Goal: Task Accomplishment & Management: Manage account settings

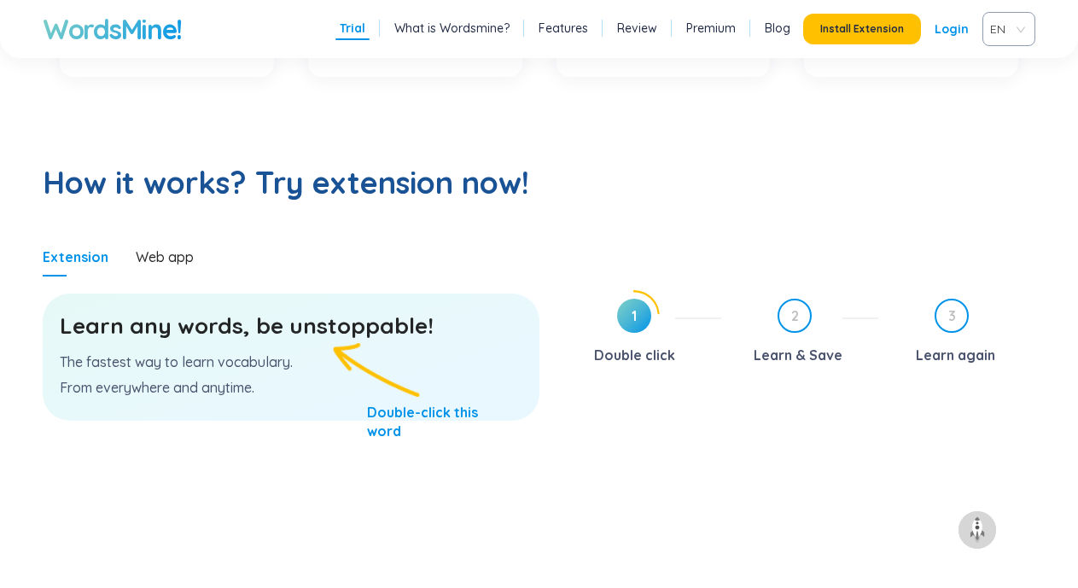
scroll to position [768, 0]
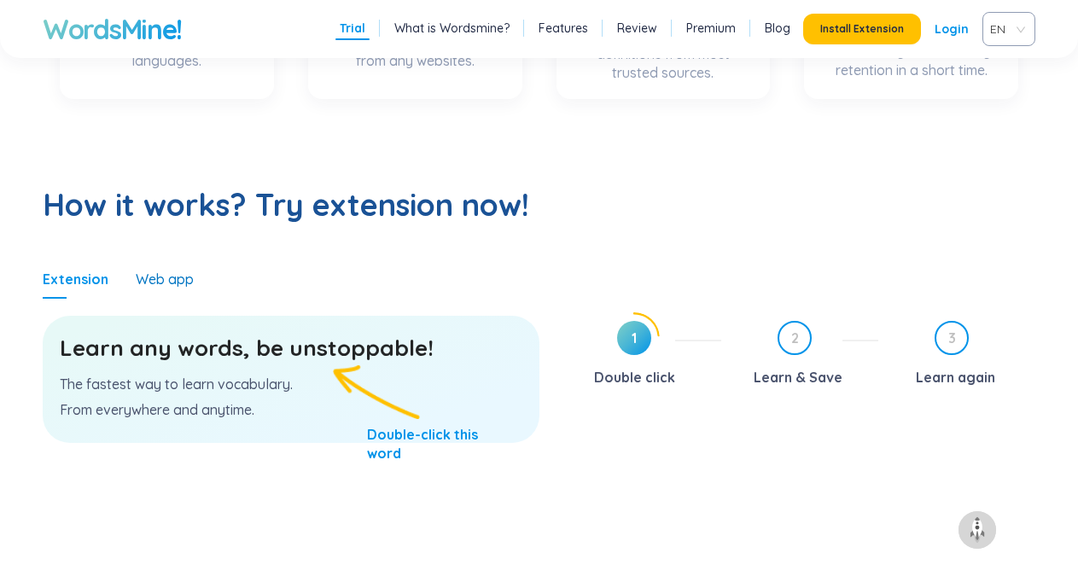
click at [161, 283] on div "Web app" at bounding box center [165, 279] width 58 height 19
click at [895, 32] on span "Install Extension" at bounding box center [862, 29] width 84 height 14
click at [272, 347] on h3 "Learn any words, be unstoppable!" at bounding box center [291, 348] width 463 height 31
click at [361, 370] on div "Learn any words, be unstoppable! The fastest way to learn vocabulary. From ever…" at bounding box center [291, 379] width 497 height 127
click at [336, 401] on div "Learn any words, be unstoppable! The fastest way to learn vocabulary. From ever…" at bounding box center [291, 379] width 497 height 127
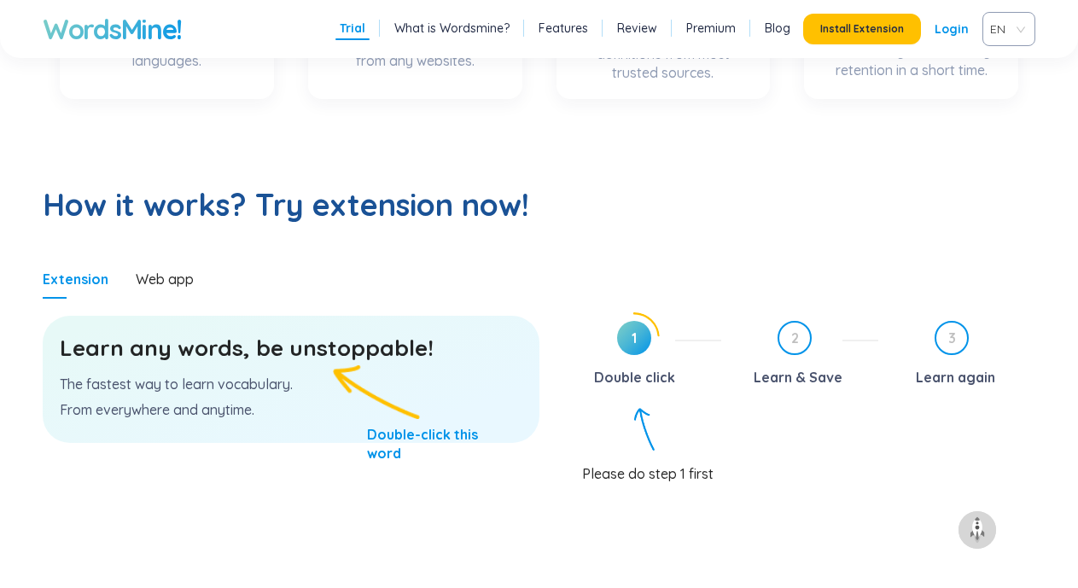
click at [336, 401] on p "From everywhere and anytime." at bounding box center [291, 409] width 463 height 19
click at [336, 371] on div "Learn any words, be unstoppable! The fastest way to learn vocabulary. From ever…" at bounding box center [291, 379] width 497 height 127
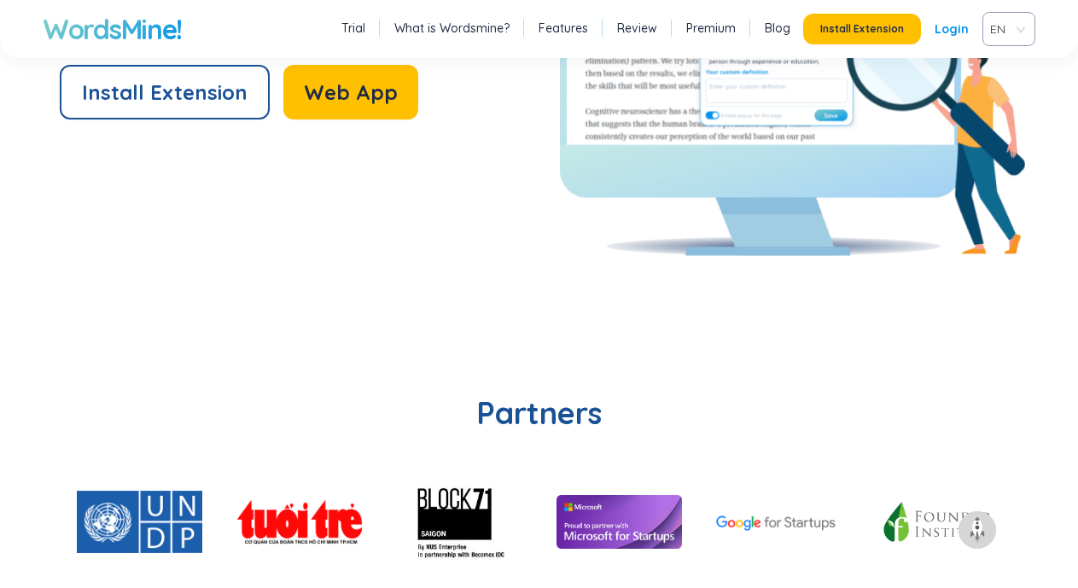
scroll to position [3585, 0]
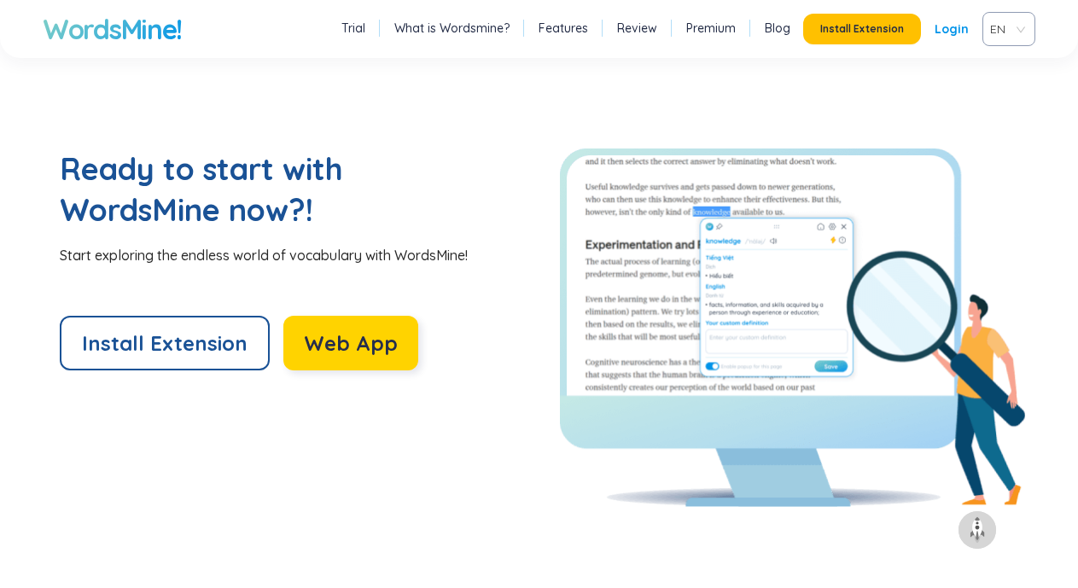
click at [373, 333] on span "Web App" at bounding box center [351, 343] width 94 height 27
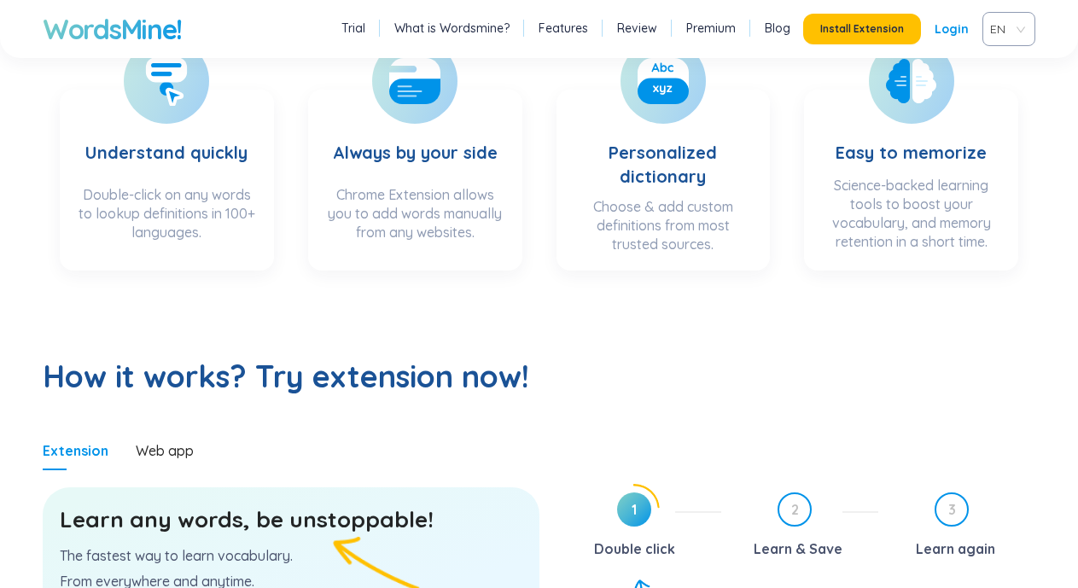
scroll to position [0, 0]
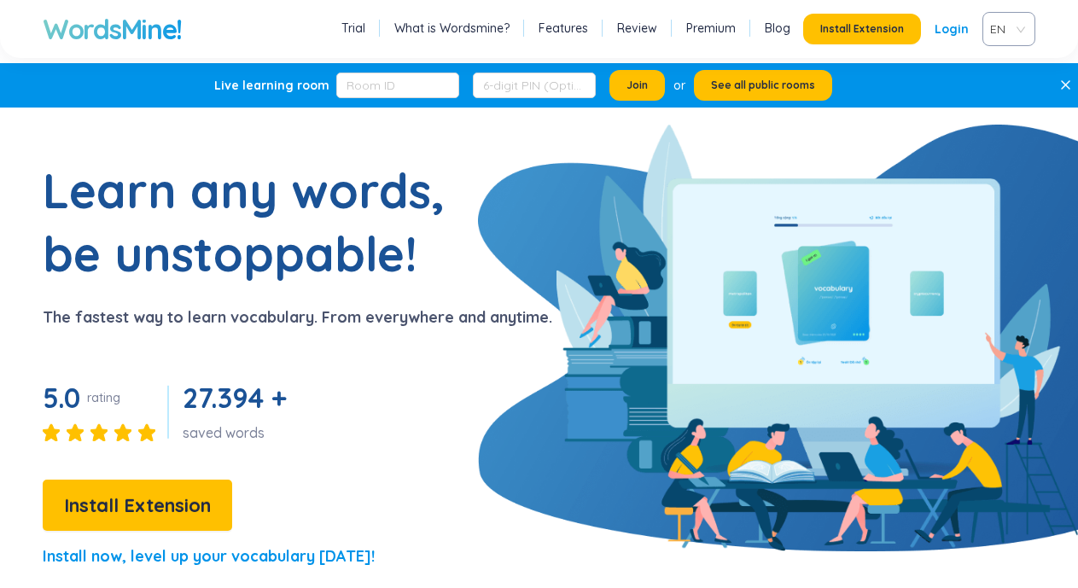
click at [1066, 90] on p at bounding box center [1069, 85] width 18 height 19
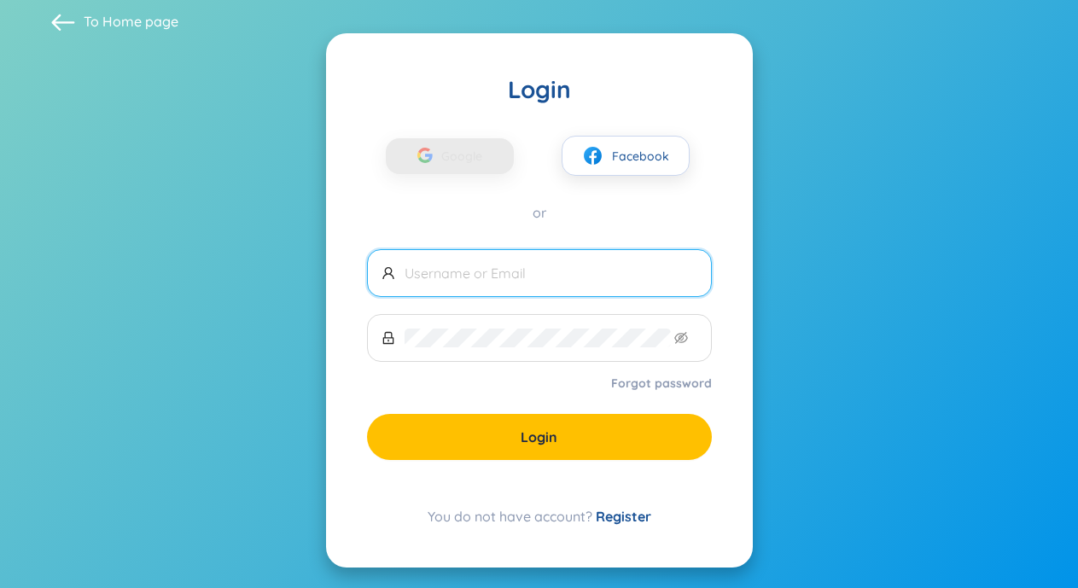
scroll to position [21, 0]
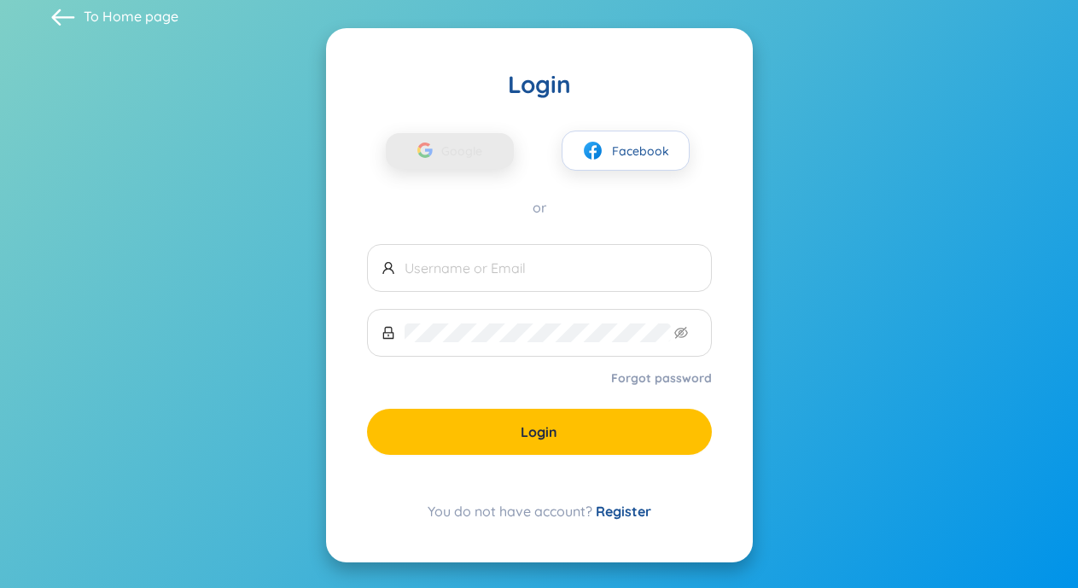
click at [456, 154] on span "Google" at bounding box center [466, 151] width 50 height 36
click at [458, 153] on span "Google" at bounding box center [466, 151] width 50 height 36
click at [493, 263] on input "text" at bounding box center [551, 268] width 293 height 19
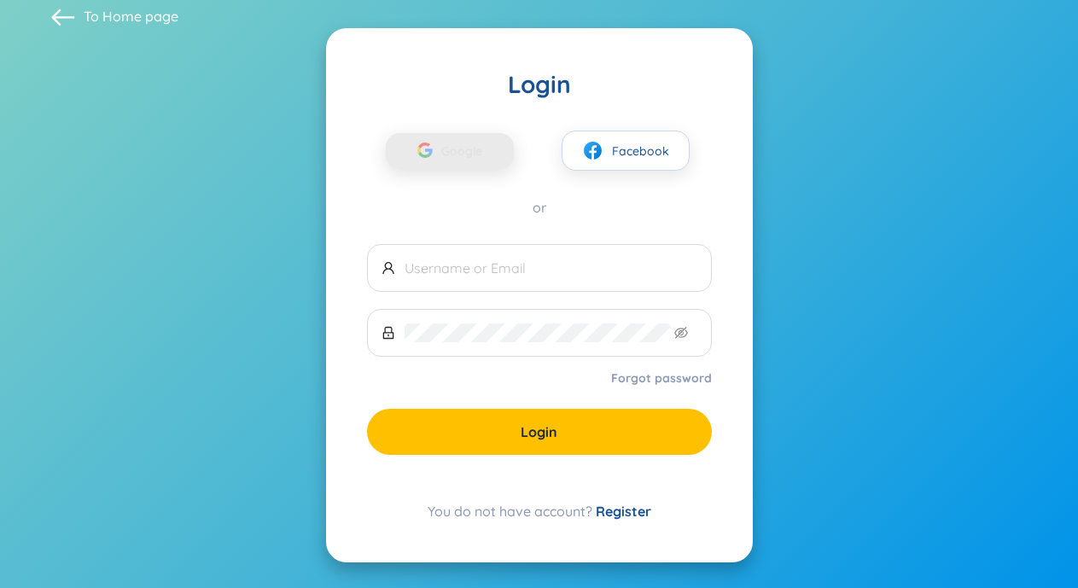
click at [465, 148] on span "Google" at bounding box center [466, 151] width 50 height 36
click at [620, 506] on link "Register" at bounding box center [623, 511] width 55 height 17
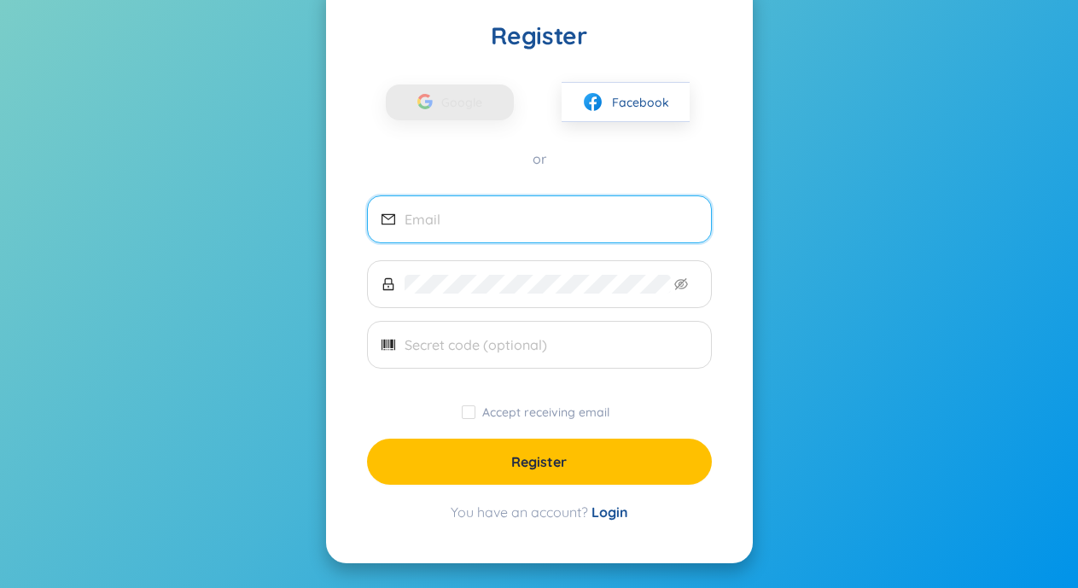
scroll to position [91, 0]
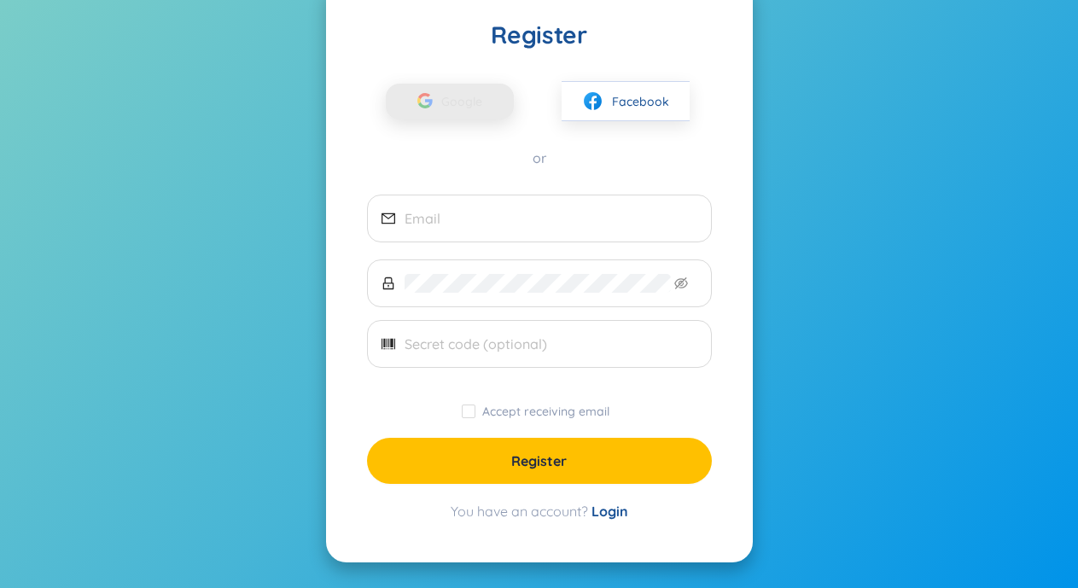
click at [468, 100] on span "Google" at bounding box center [466, 102] width 50 height 36
click at [440, 89] on div "button" at bounding box center [425, 104] width 32 height 38
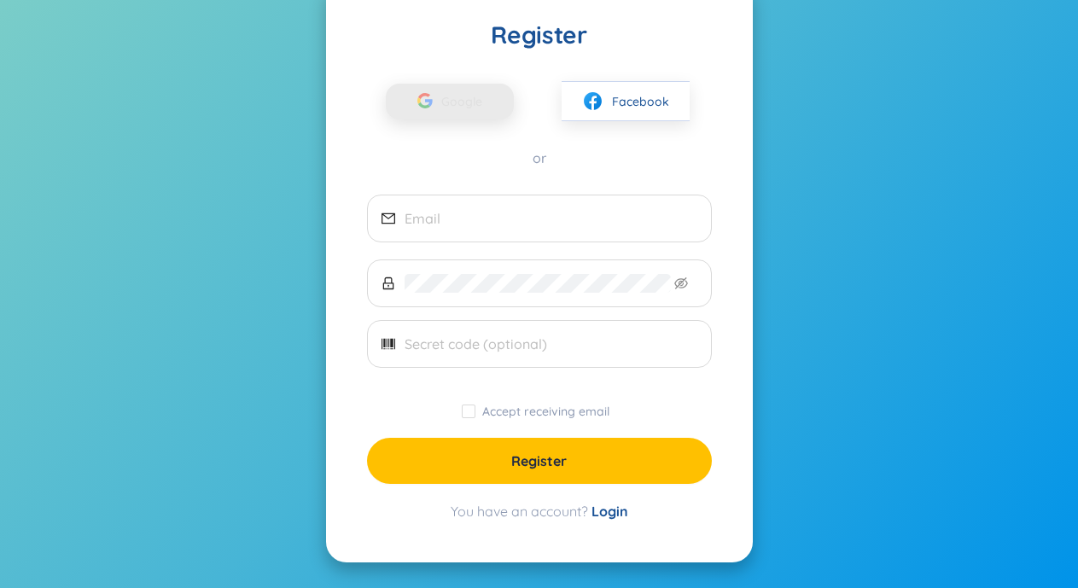
click at [440, 89] on div "button" at bounding box center [425, 104] width 32 height 38
click at [453, 411] on div "Accept receiving email" at bounding box center [539, 411] width 345 height 19
click at [468, 410] on input "Accept receiving email" at bounding box center [469, 412] width 14 height 14
checkbox input "true"
click at [499, 209] on input "email" at bounding box center [551, 218] width 293 height 19
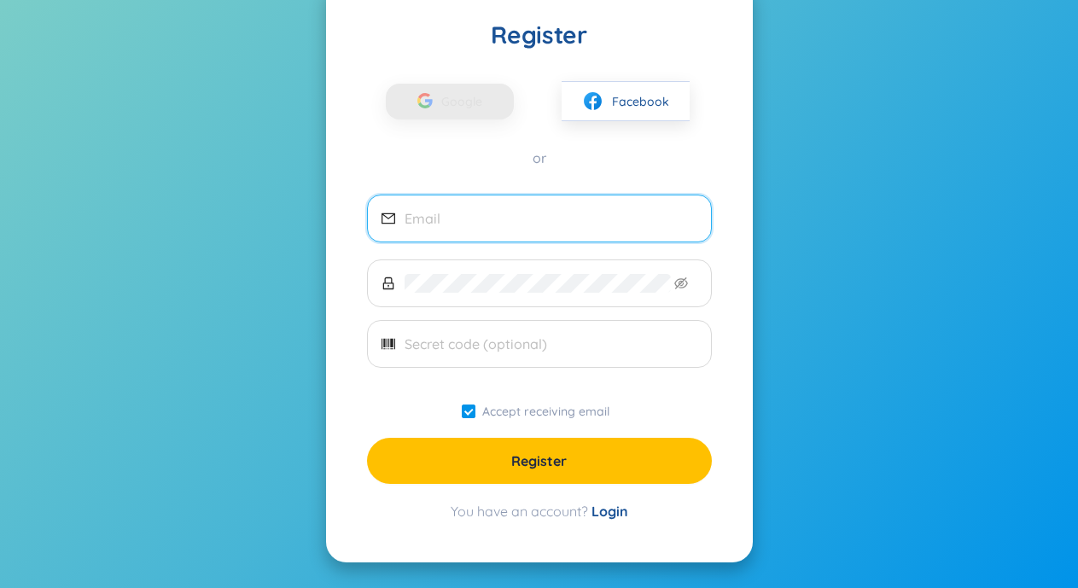
click at [468, 225] on input "email" at bounding box center [551, 218] width 293 height 19
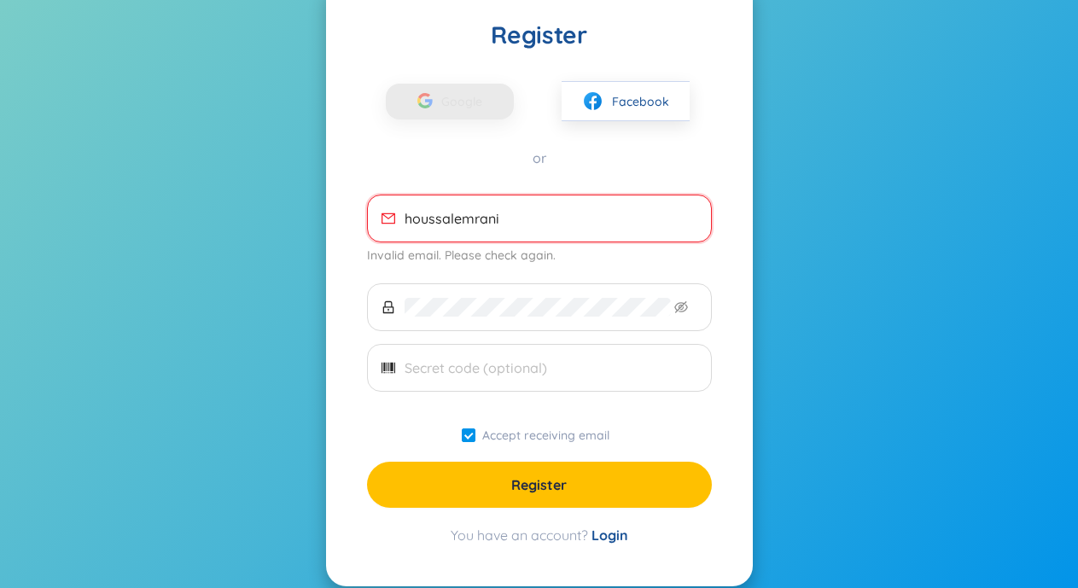
click at [534, 226] on input "houssalemrani" at bounding box center [551, 218] width 293 height 19
click at [556, 223] on input "houssalemrani" at bounding box center [551, 218] width 293 height 19
type input "h"
click at [475, 233] on span at bounding box center [539, 219] width 345 height 48
click at [464, 214] on input "email" at bounding box center [551, 218] width 293 height 19
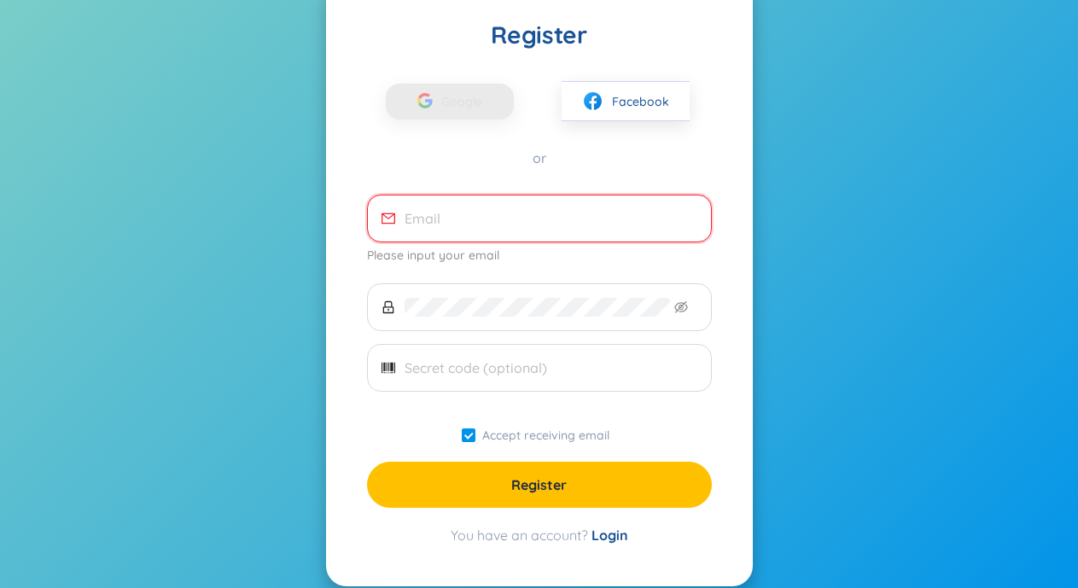
paste input "[EMAIL_ADDRESS][DOMAIN_NAME]"
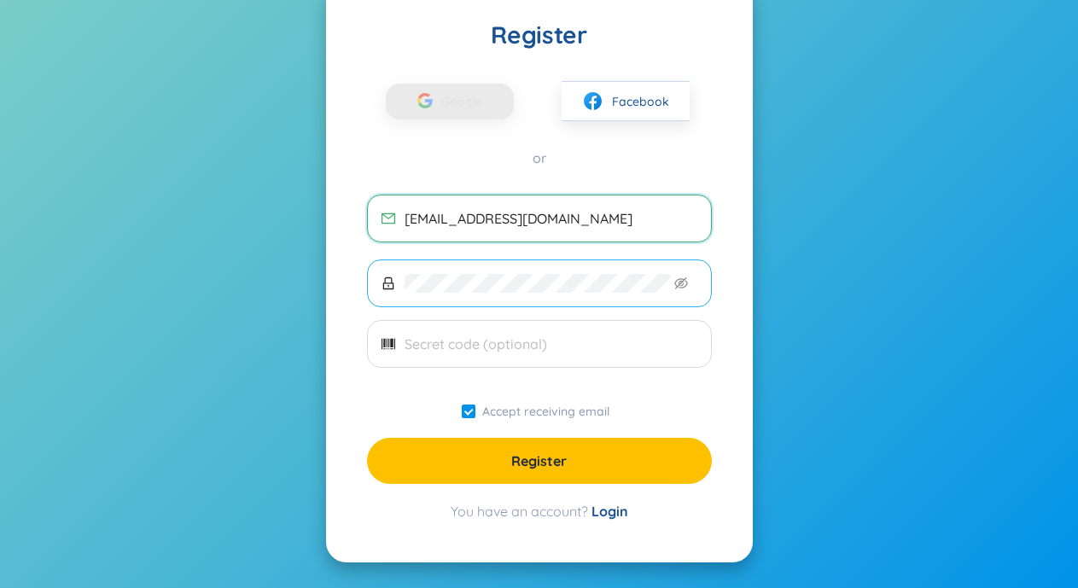
type input "[EMAIL_ADDRESS][DOMAIN_NAME]"
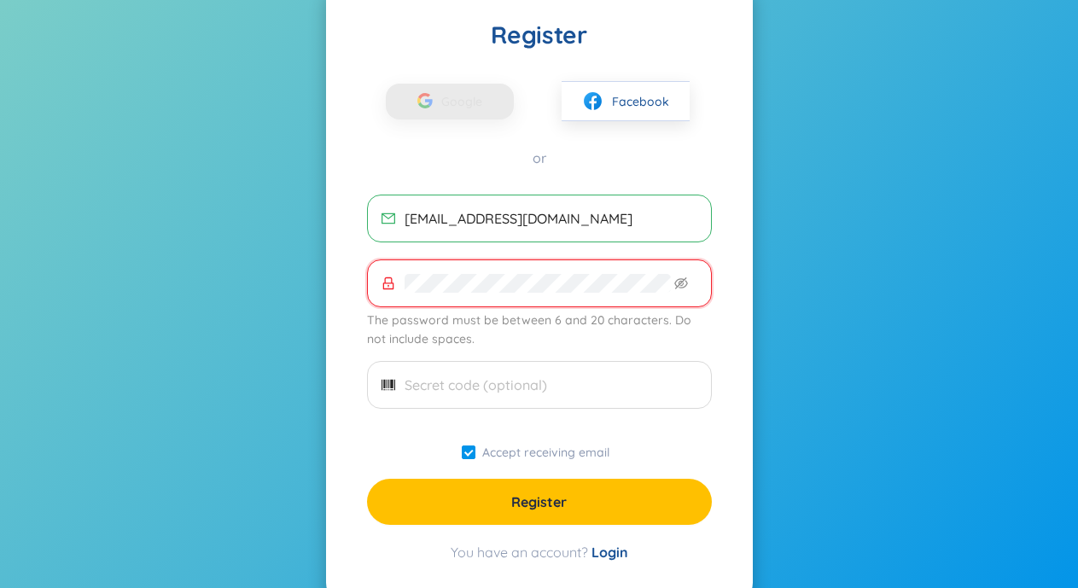
click at [690, 274] on span at bounding box center [539, 284] width 345 height 48
click at [682, 277] on icon "eye-invisible" at bounding box center [681, 284] width 14 height 14
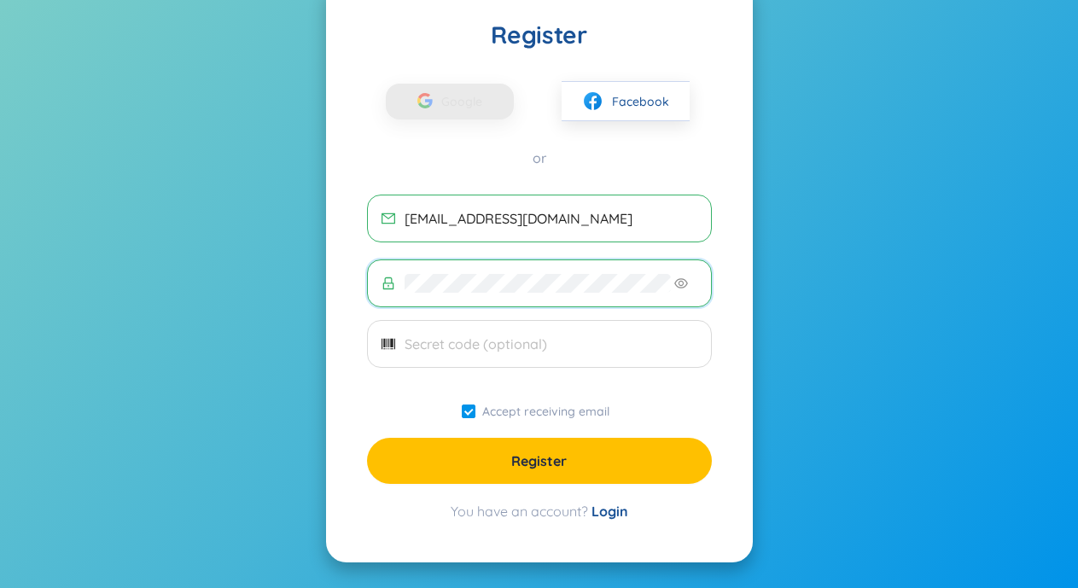
click at [682, 277] on icon "eye" at bounding box center [681, 284] width 14 height 14
click at [581, 489] on div "Register Google Facebook or houssalemrani8@gmail.com Accept receiving email Reg…" at bounding box center [539, 271] width 427 height 584
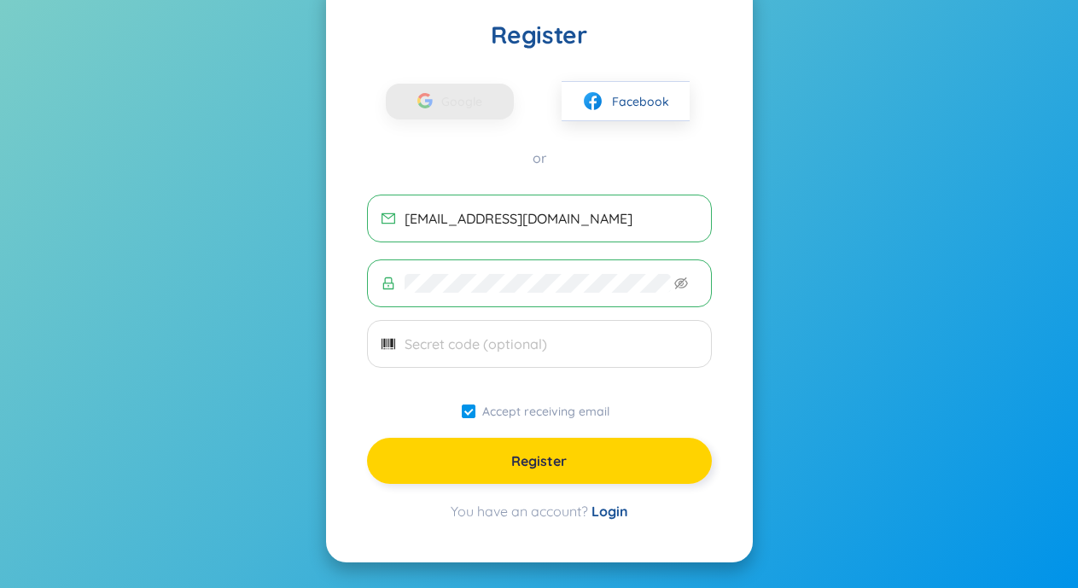
click at [600, 476] on button "Register" at bounding box center [539, 461] width 345 height 46
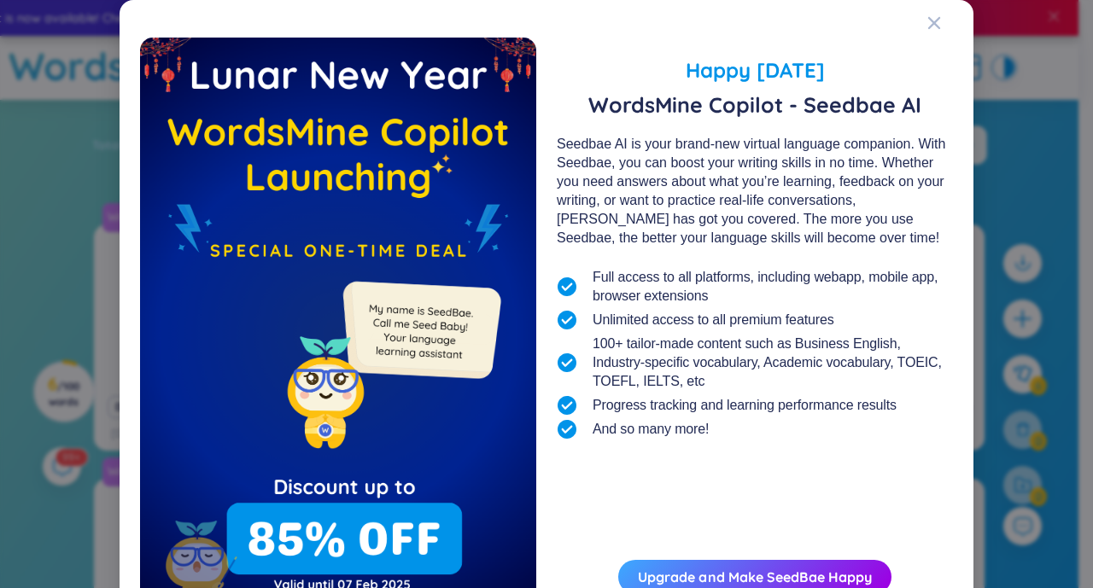
scroll to position [96, 0]
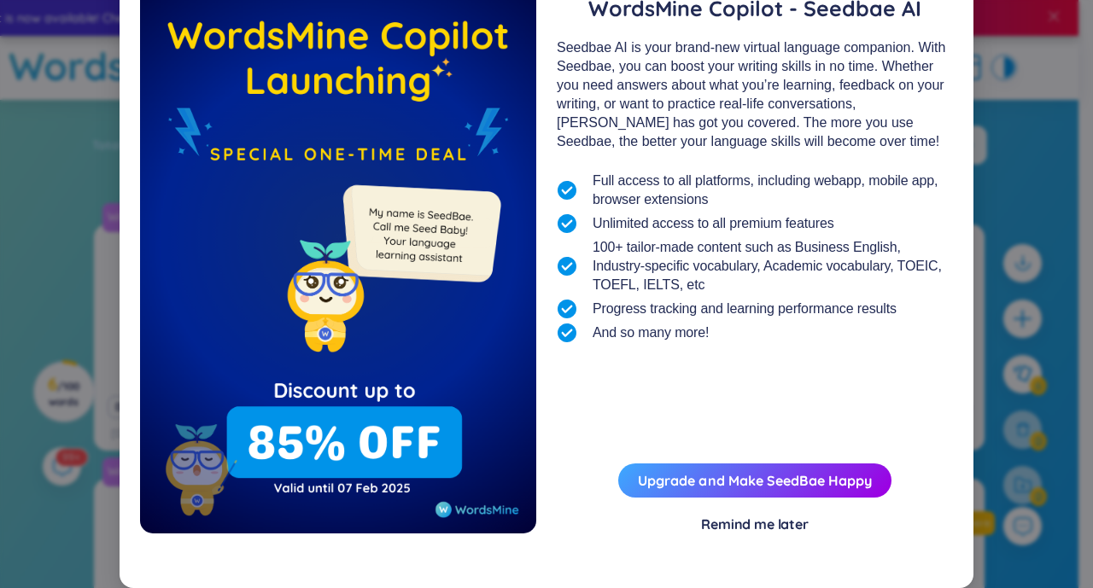
click at [778, 528] on div "Remind me later" at bounding box center [755, 524] width 108 height 19
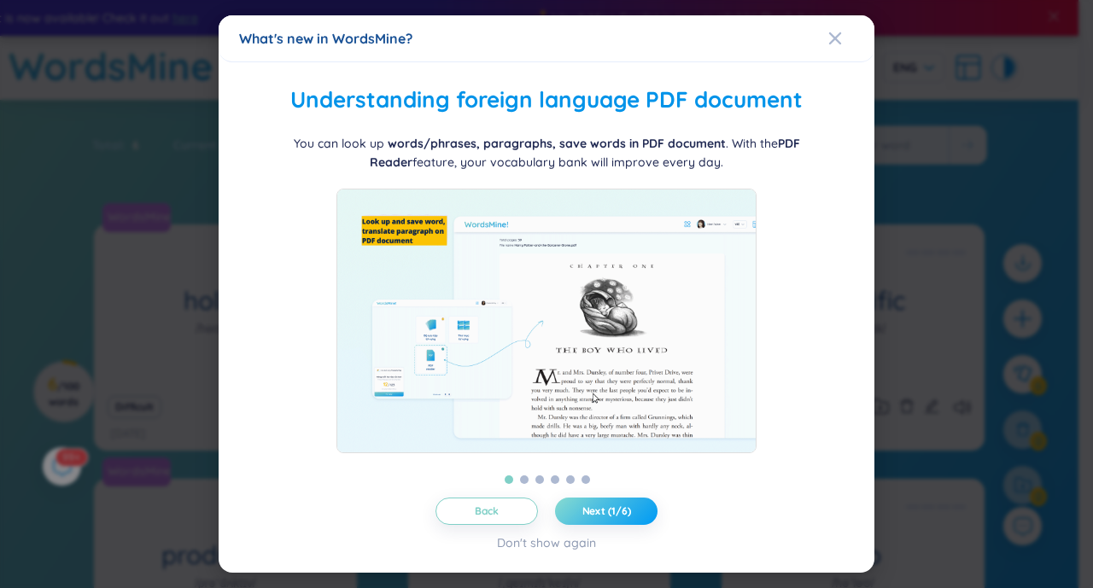
click at [592, 506] on button "Next (1/6)" at bounding box center [606, 511] width 102 height 27
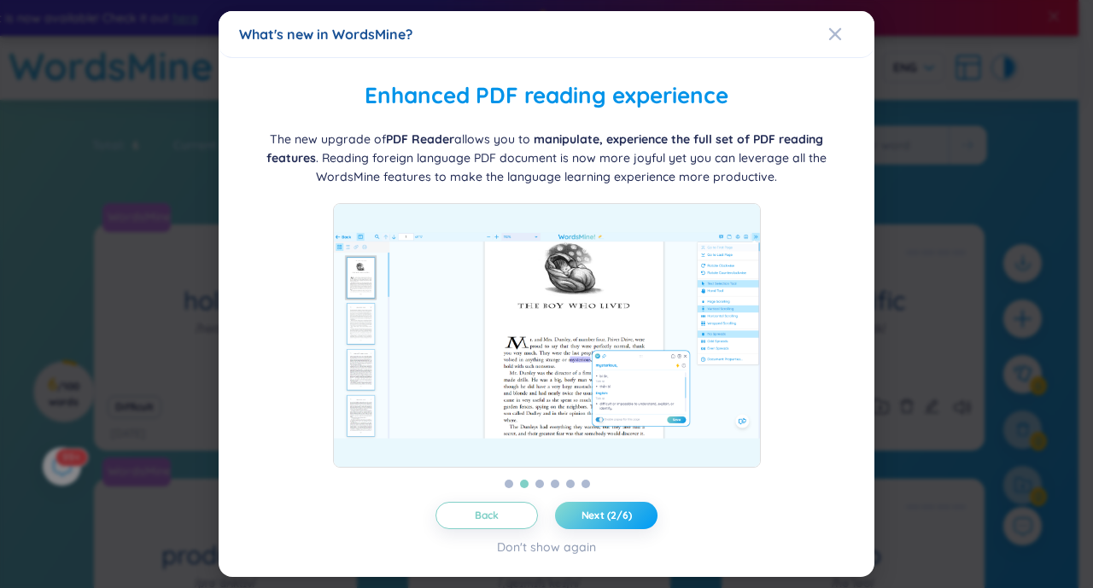
click at [602, 517] on span "Next (2/6)" at bounding box center [606, 516] width 50 height 14
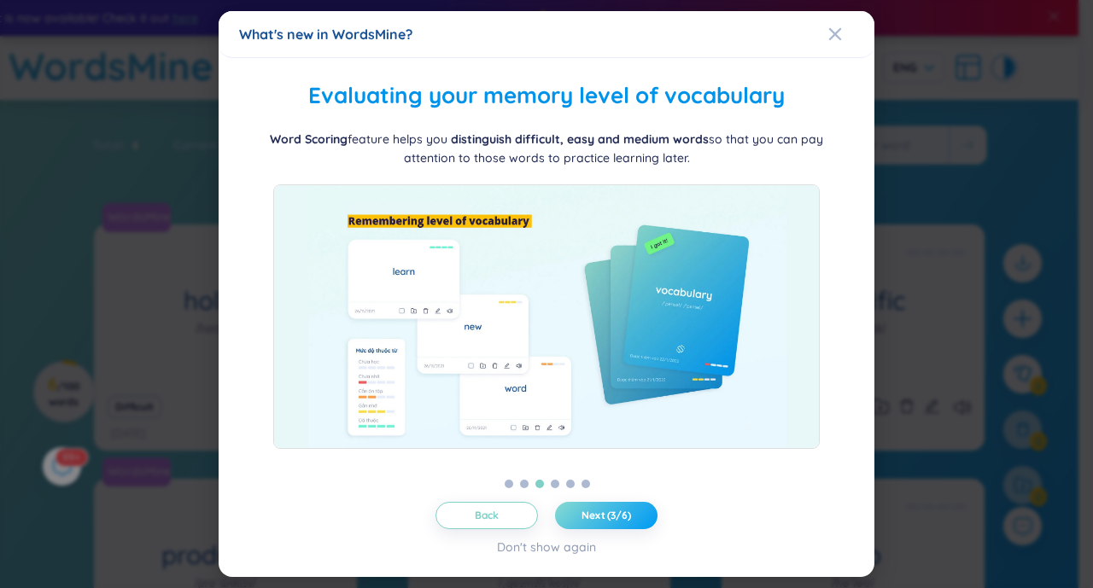
click at [602, 517] on span "Next (3/6)" at bounding box center [606, 516] width 50 height 14
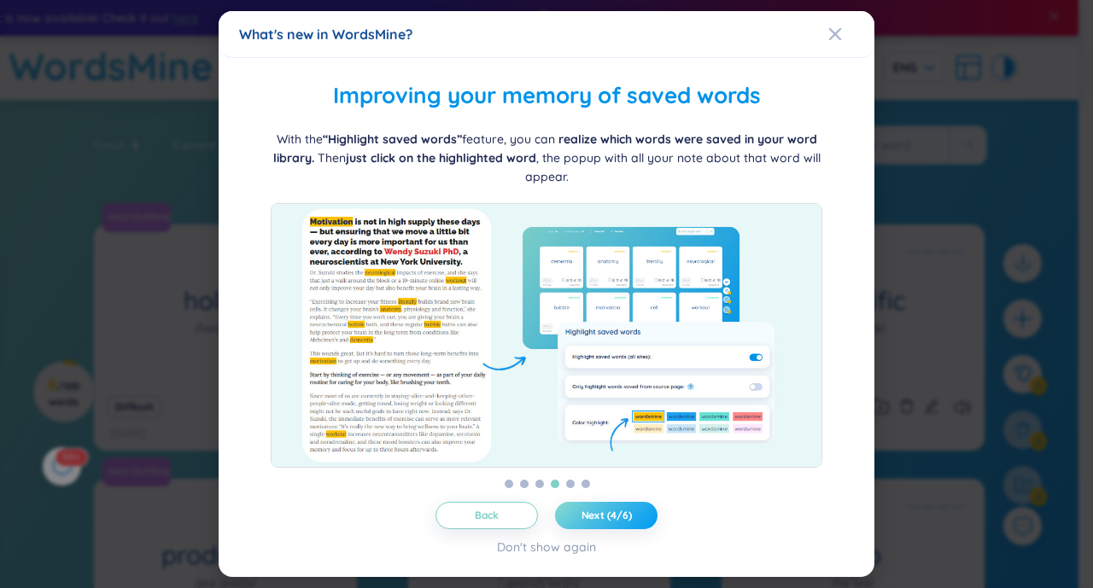
click at [602, 517] on span "Next (4/6)" at bounding box center [606, 516] width 50 height 14
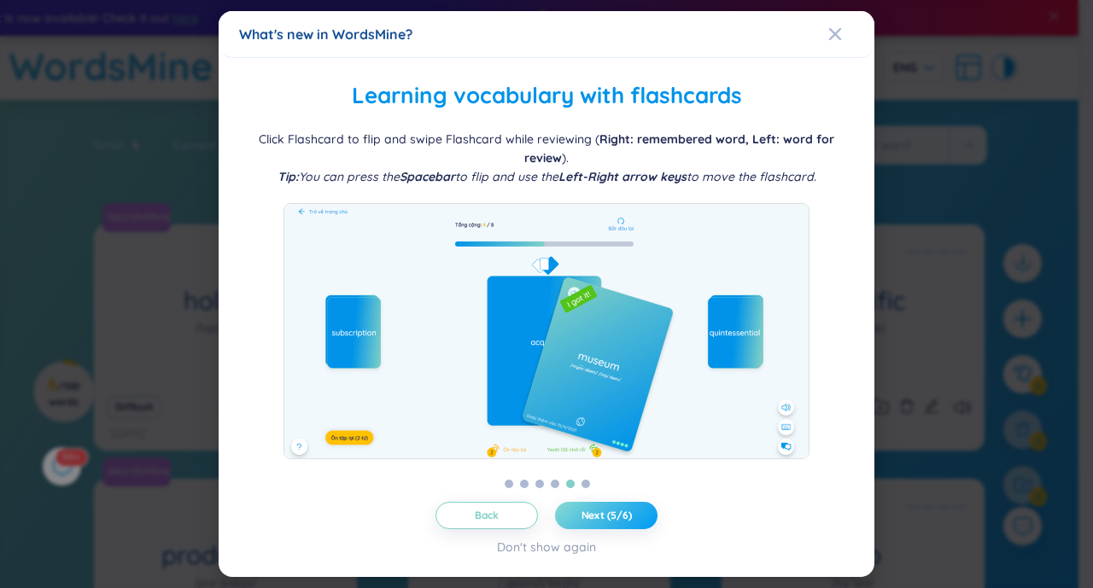
click at [602, 517] on span "Next (5/6)" at bounding box center [606, 516] width 50 height 14
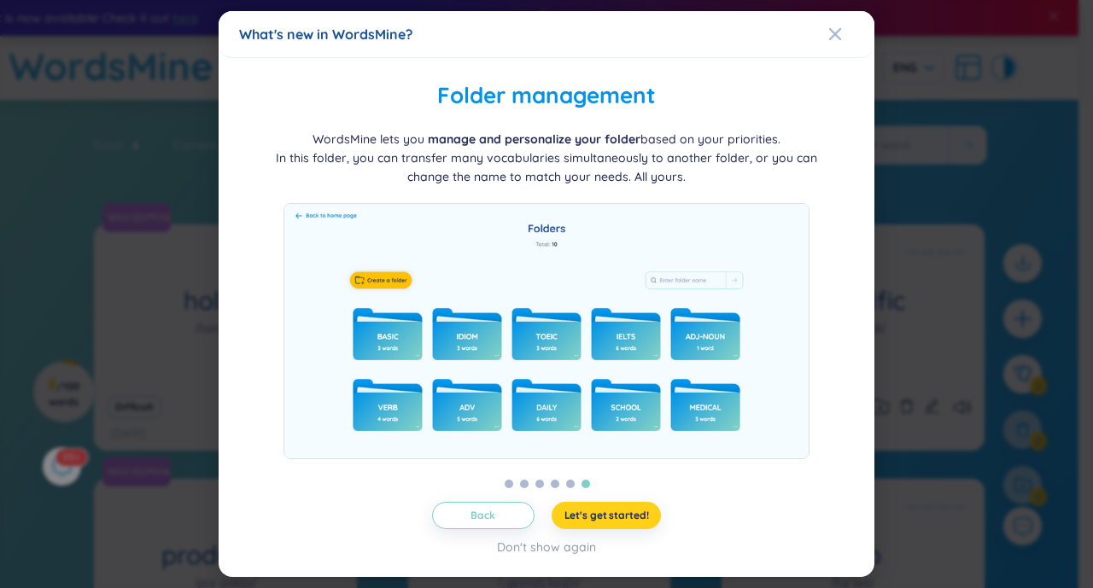
click at [602, 517] on span "Let's get started!" at bounding box center [606, 516] width 85 height 14
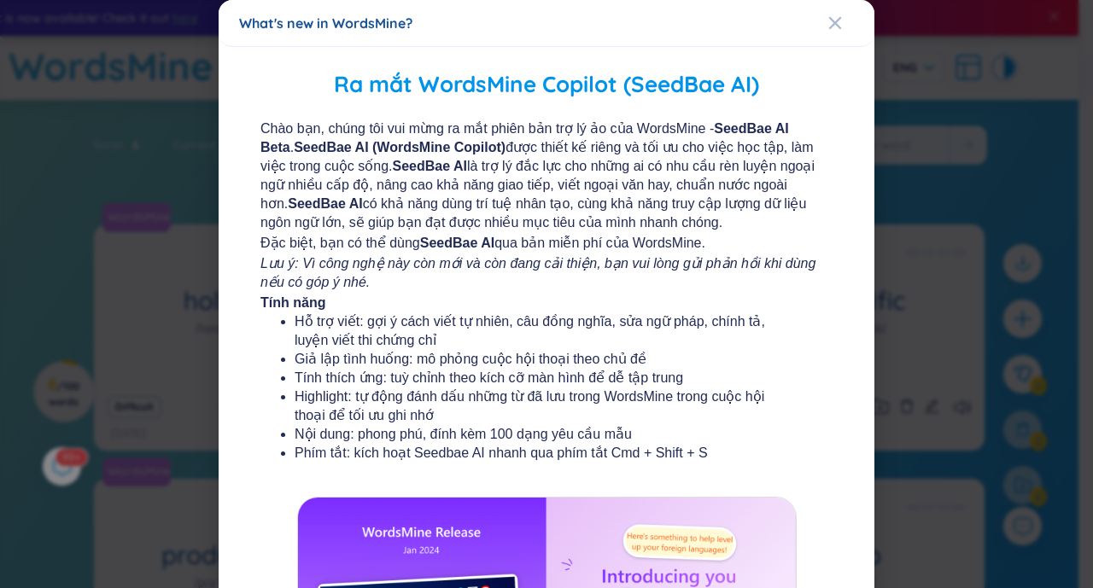
scroll to position [283, 0]
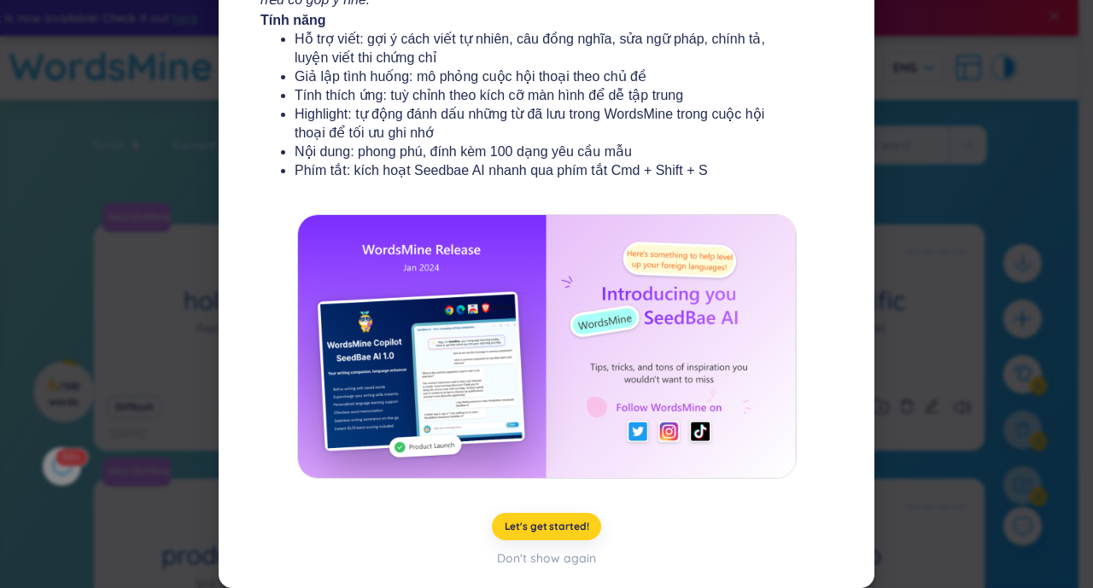
click at [566, 520] on span "Let's get started!" at bounding box center [547, 527] width 85 height 14
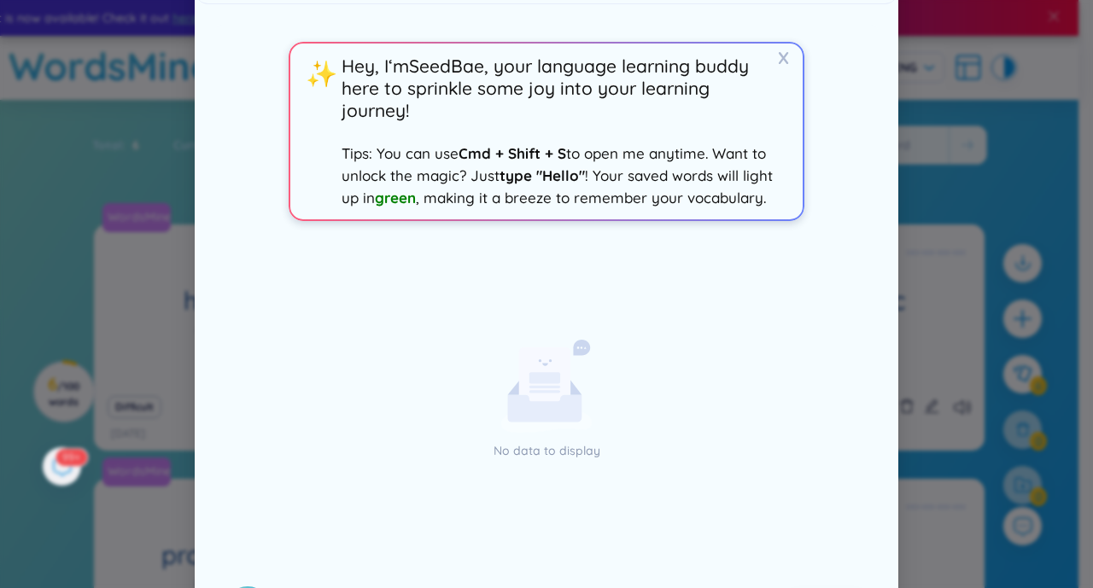
scroll to position [118, 0]
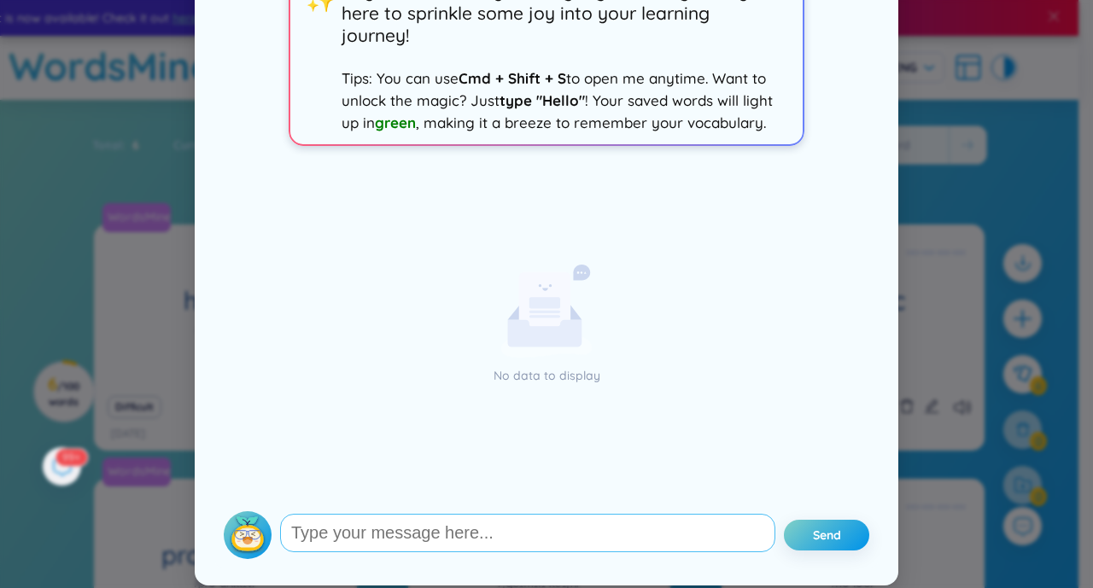
click at [416, 531] on textarea at bounding box center [527, 533] width 495 height 38
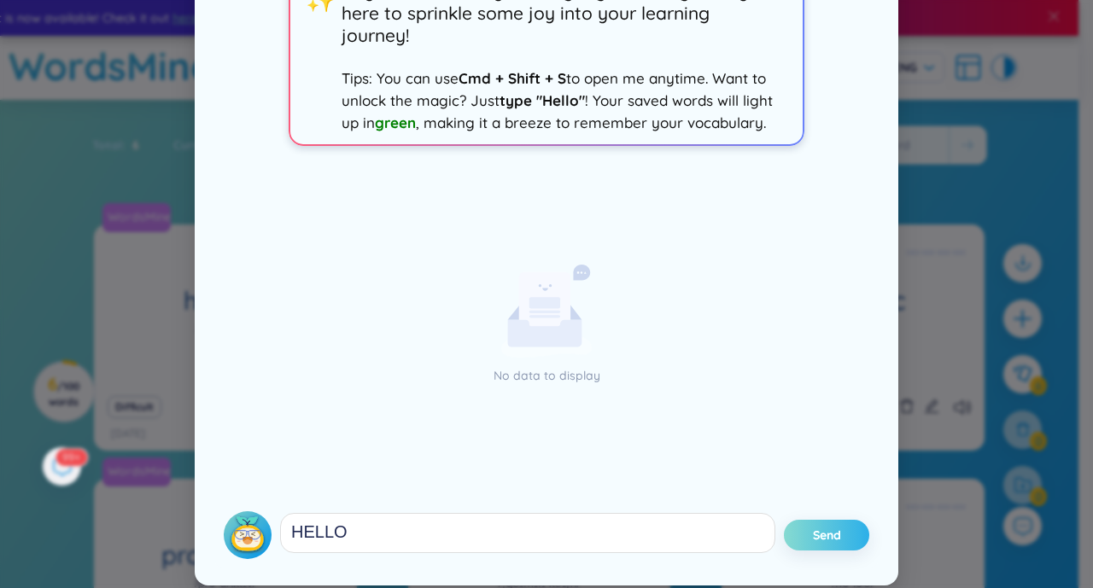
type textarea "HELLO"
click at [820, 526] on button "Send" at bounding box center [826, 535] width 85 height 31
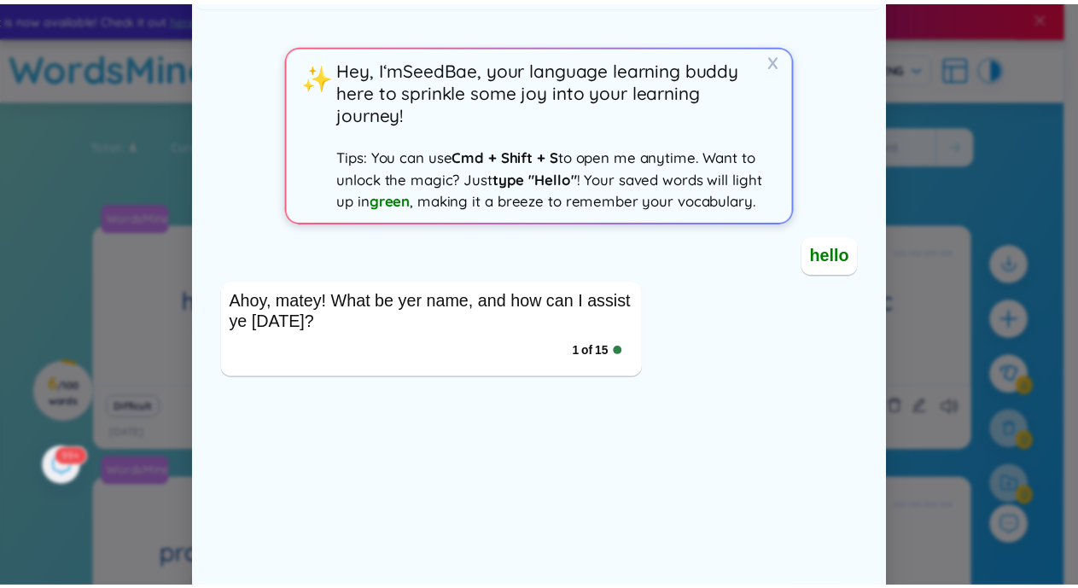
scroll to position [0, 0]
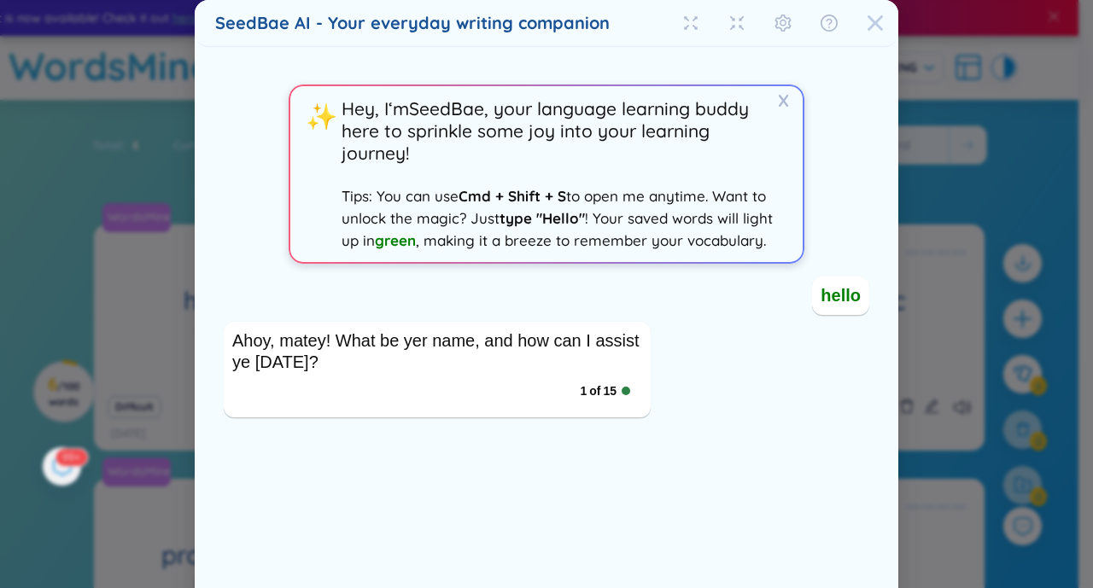
click at [867, 24] on icon "Close" at bounding box center [875, 23] width 17 height 17
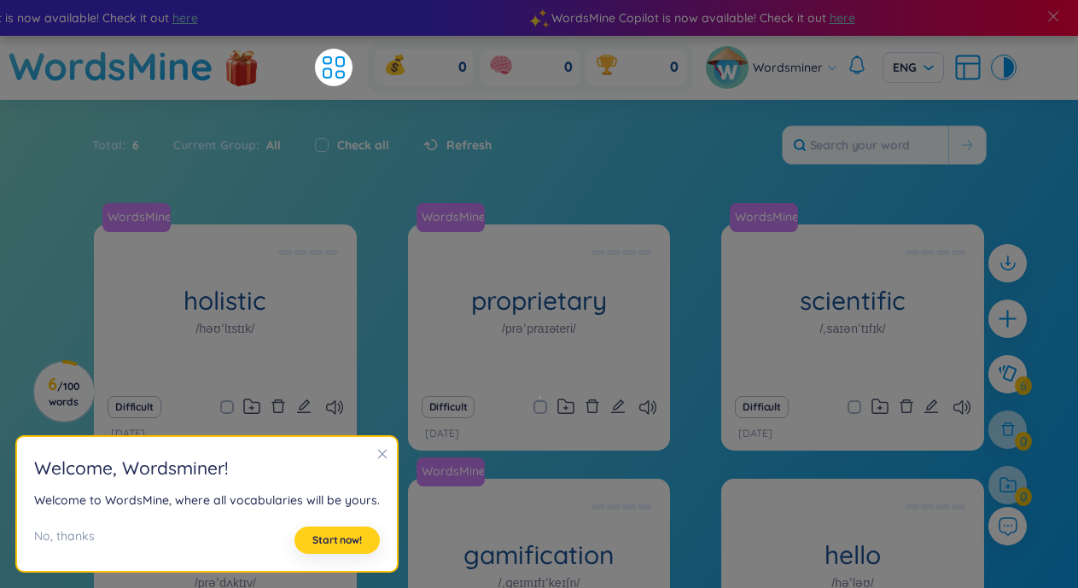
click at [323, 537] on span "Start now!" at bounding box center [337, 541] width 50 height 14
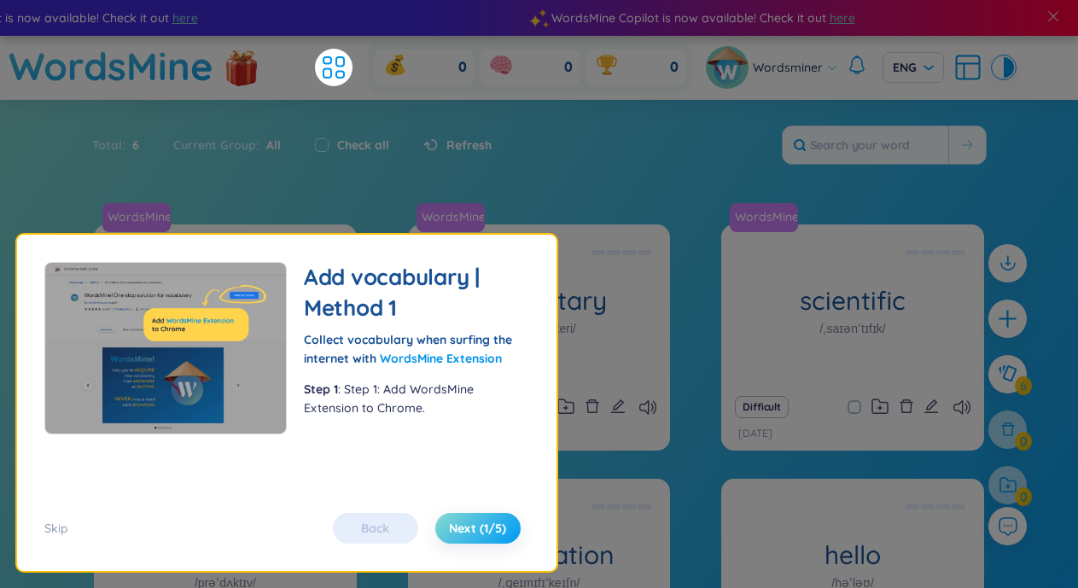
click at [468, 530] on span "Next (1/5)" at bounding box center [477, 528] width 57 height 17
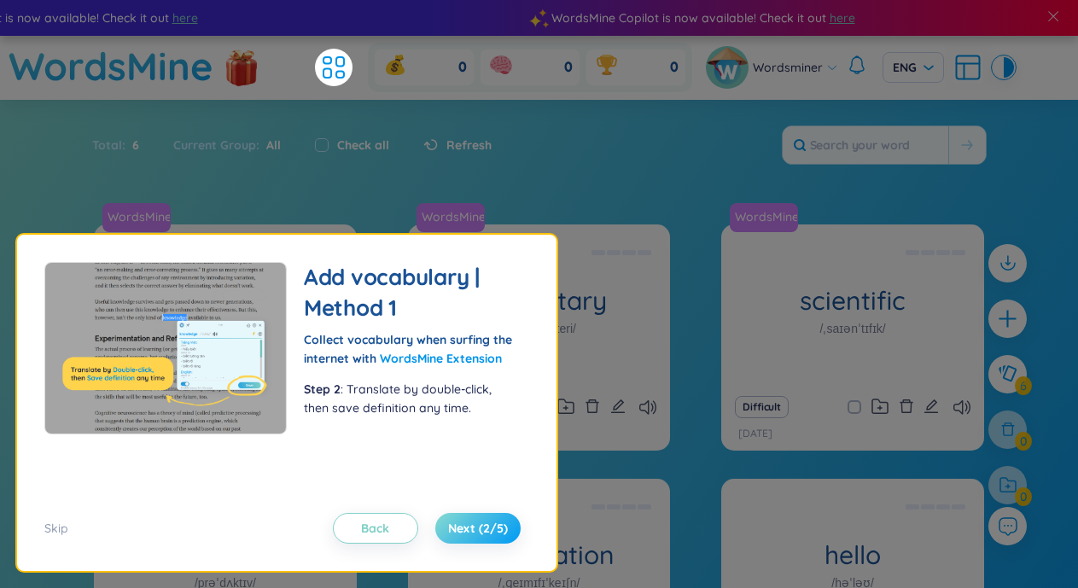
click at [468, 529] on span "Next (2/5)" at bounding box center [478, 528] width 60 height 17
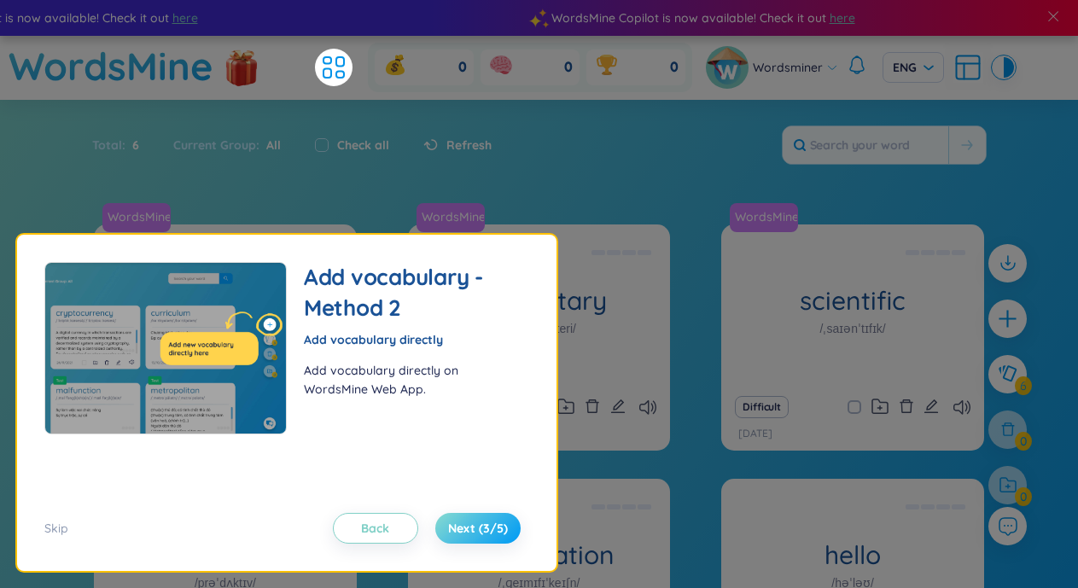
click at [468, 529] on span "Next (3/5)" at bounding box center [478, 528] width 60 height 17
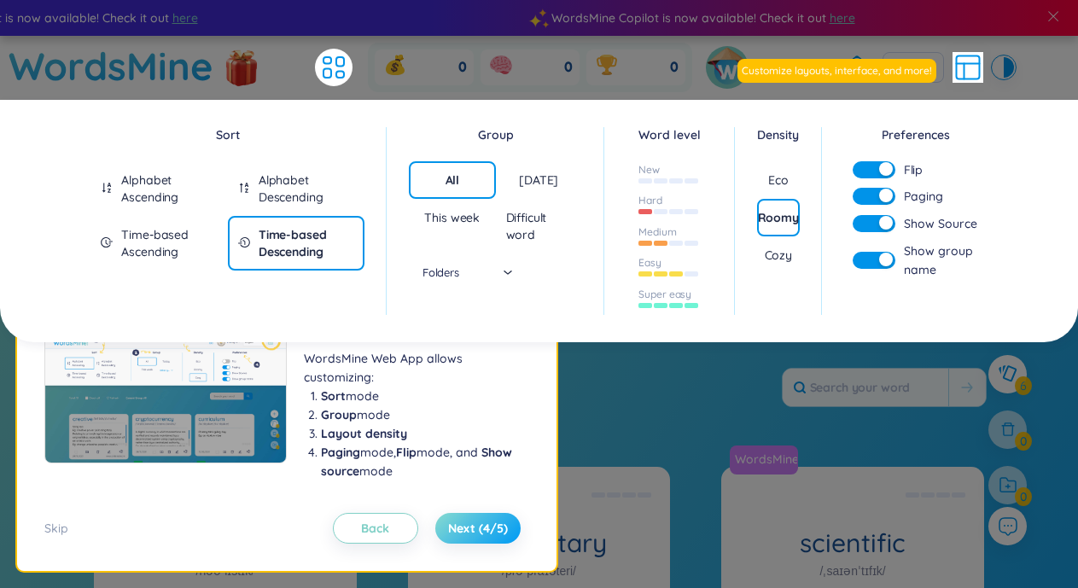
click at [467, 529] on span "Next (4/5)" at bounding box center [478, 528] width 60 height 17
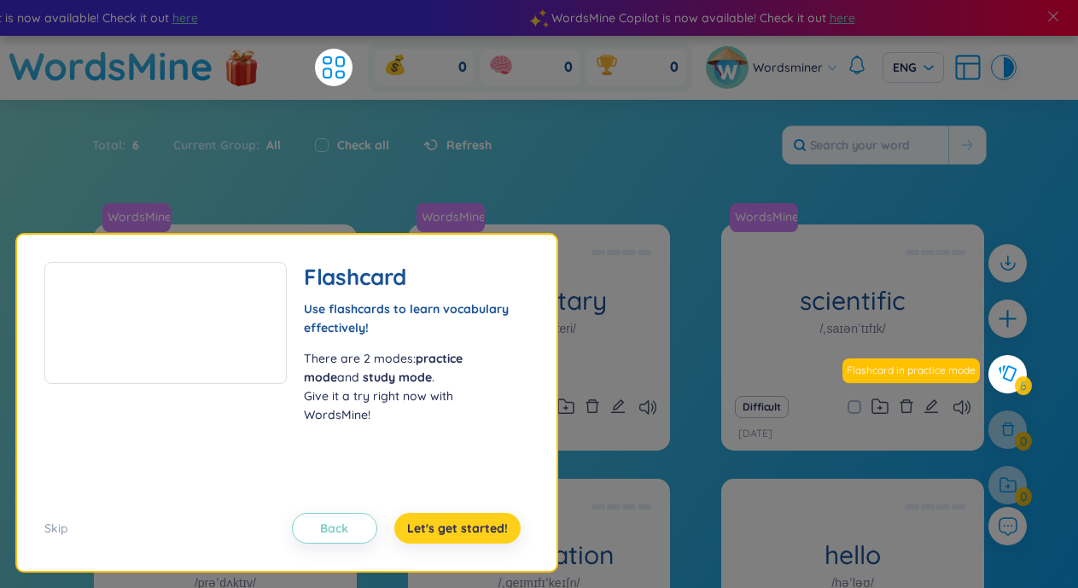
click at [473, 514] on button "Let's get started!" at bounding box center [457, 528] width 126 height 31
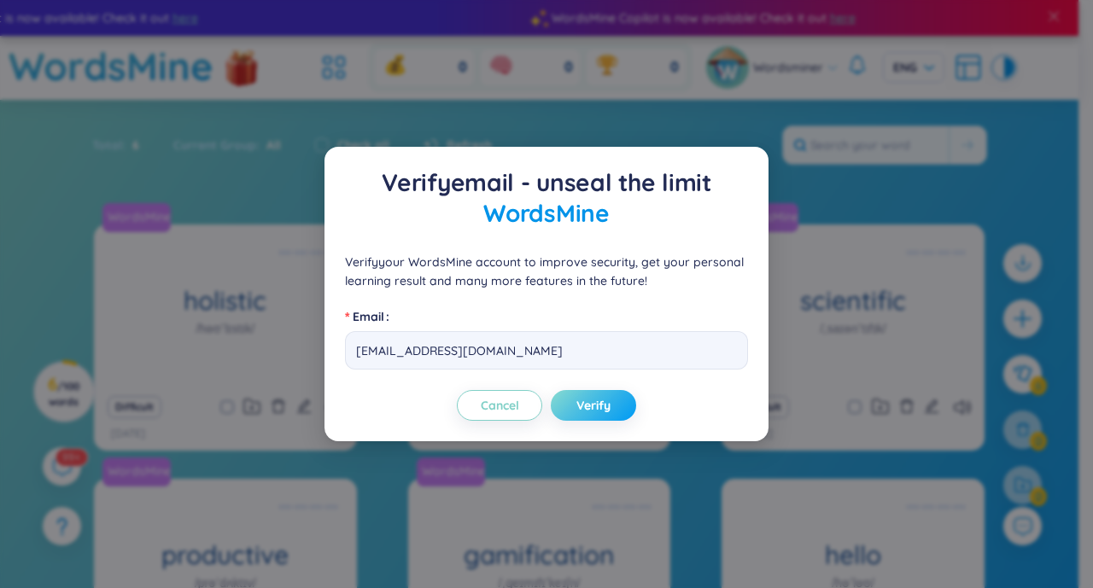
click at [606, 408] on span "Verify" at bounding box center [593, 405] width 34 height 17
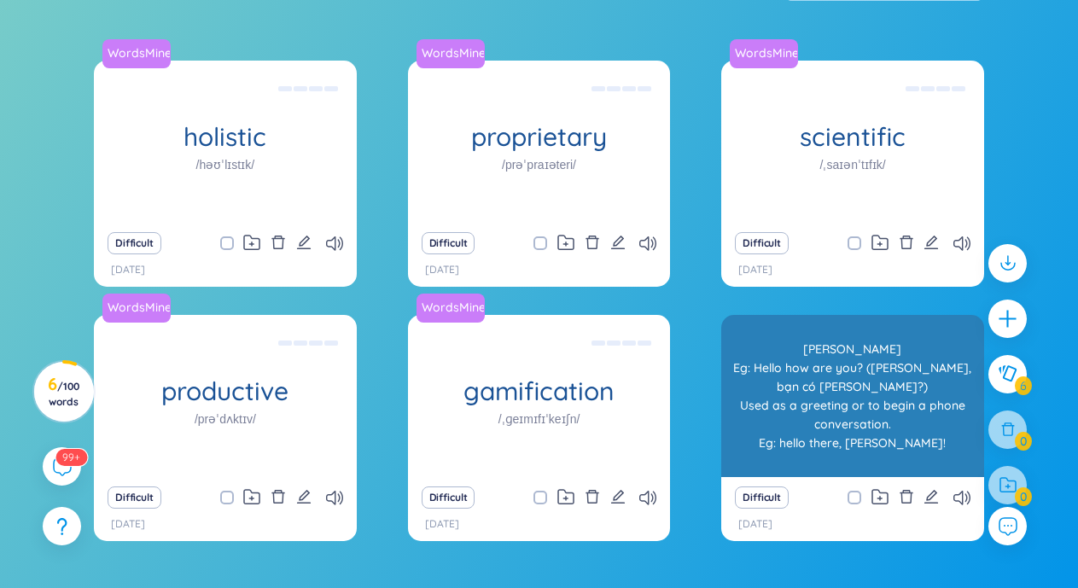
scroll to position [171, 0]
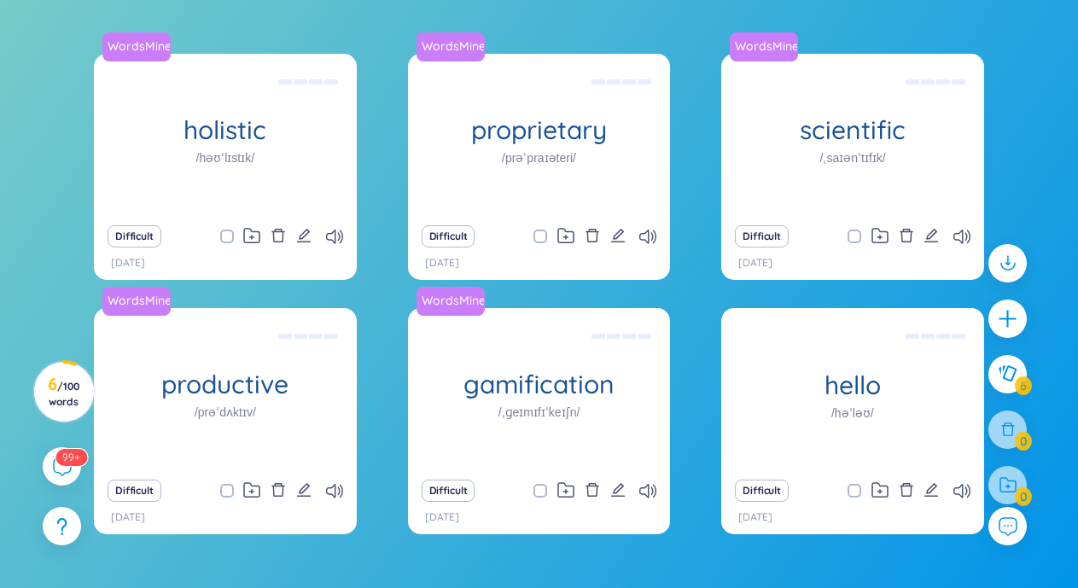
click at [344, 491] on div "Difficult" at bounding box center [225, 491] width 246 height 24
click at [332, 488] on icon at bounding box center [334, 491] width 17 height 15
click at [67, 383] on span "/ 100 words" at bounding box center [64, 394] width 31 height 28
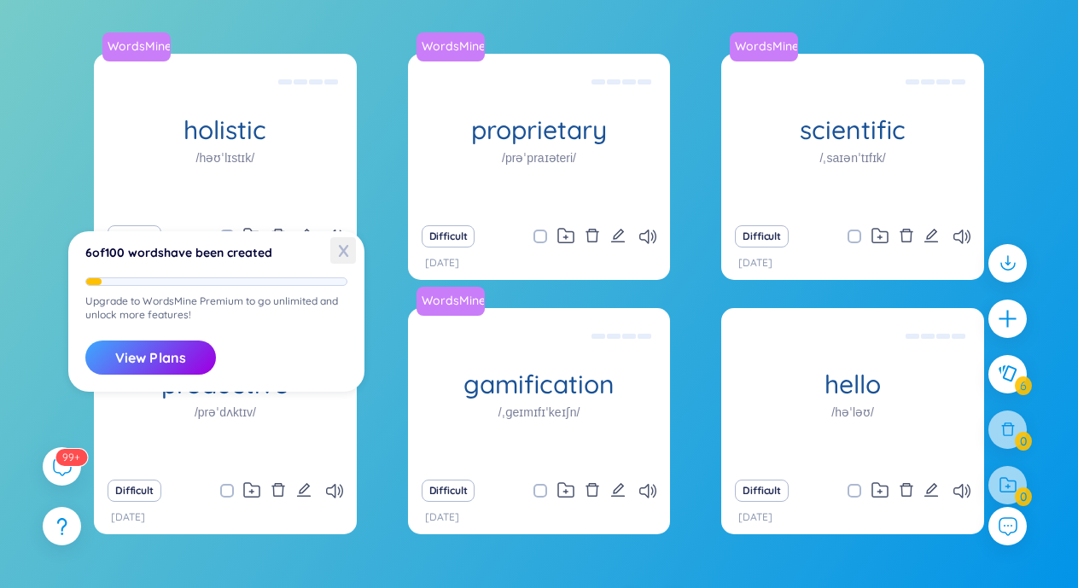
click at [350, 250] on span "X" at bounding box center [343, 250] width 26 height 26
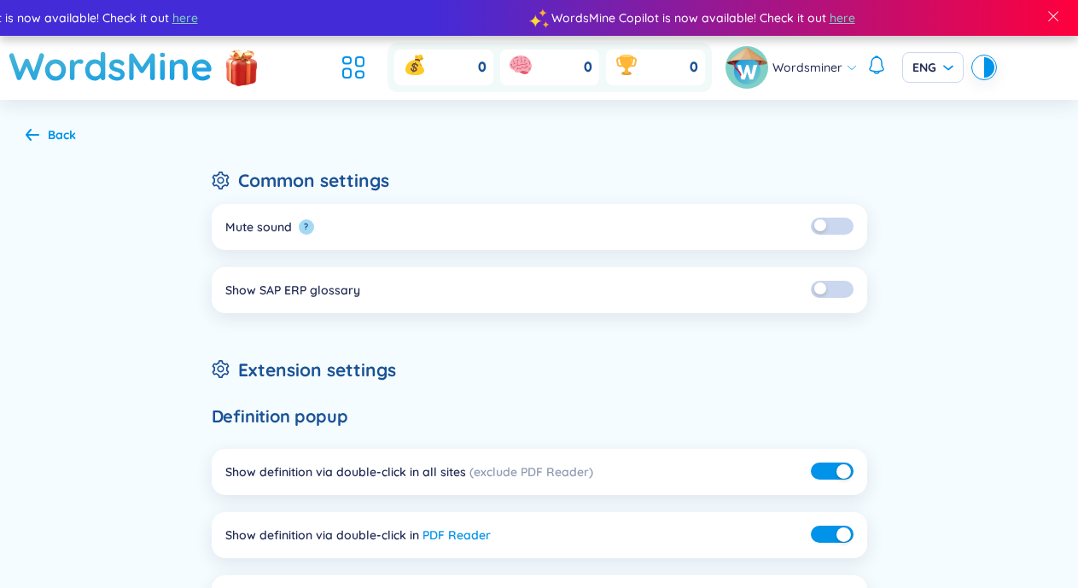
click at [334, 290] on div "Show SAP ERP glossary" at bounding box center [292, 290] width 135 height 19
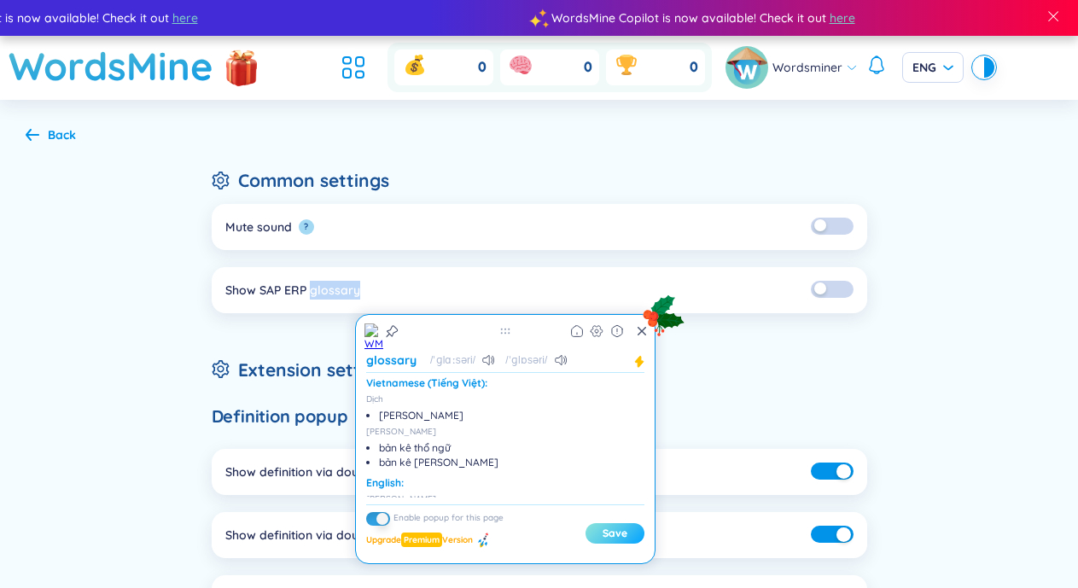
click at [610, 526] on button "Save" at bounding box center [615, 533] width 59 height 20
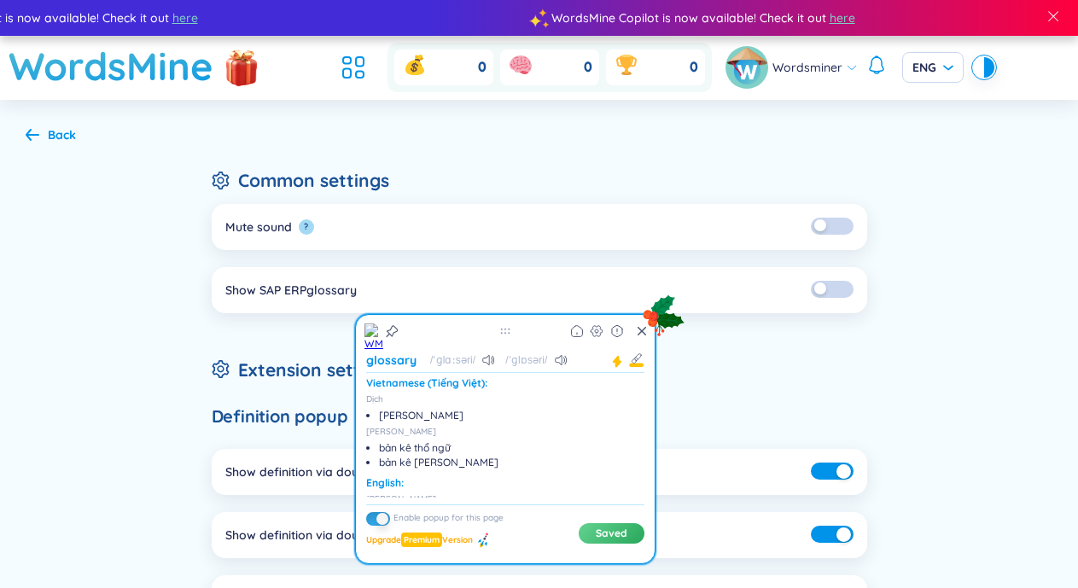
click at [474, 290] on li "Show SAP ERP glossary" at bounding box center [540, 290] width 656 height 46
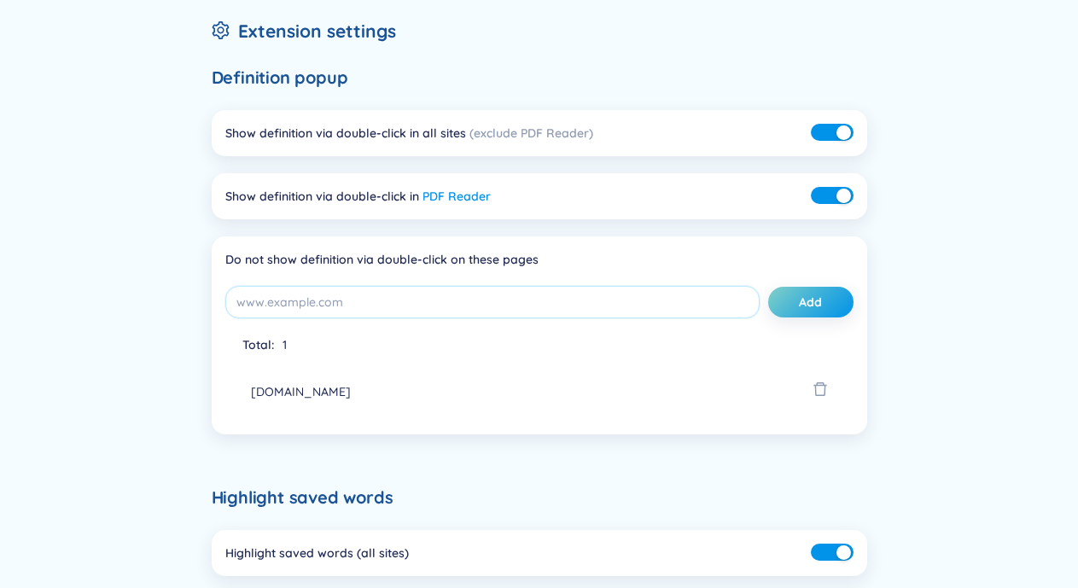
scroll to position [341, 0]
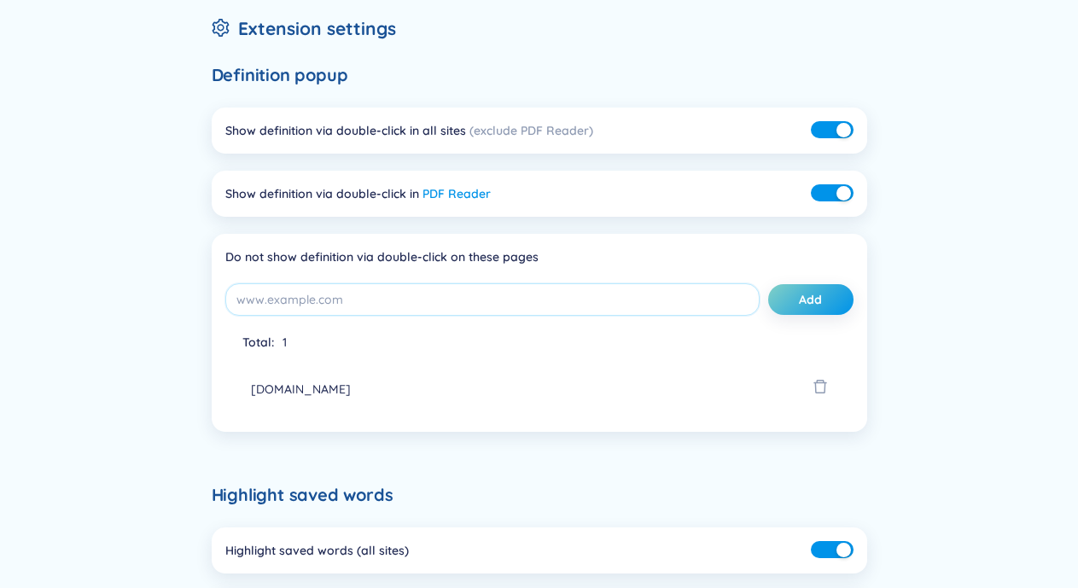
click at [308, 490] on h6 "Highlight saved words" at bounding box center [540, 495] width 656 height 24
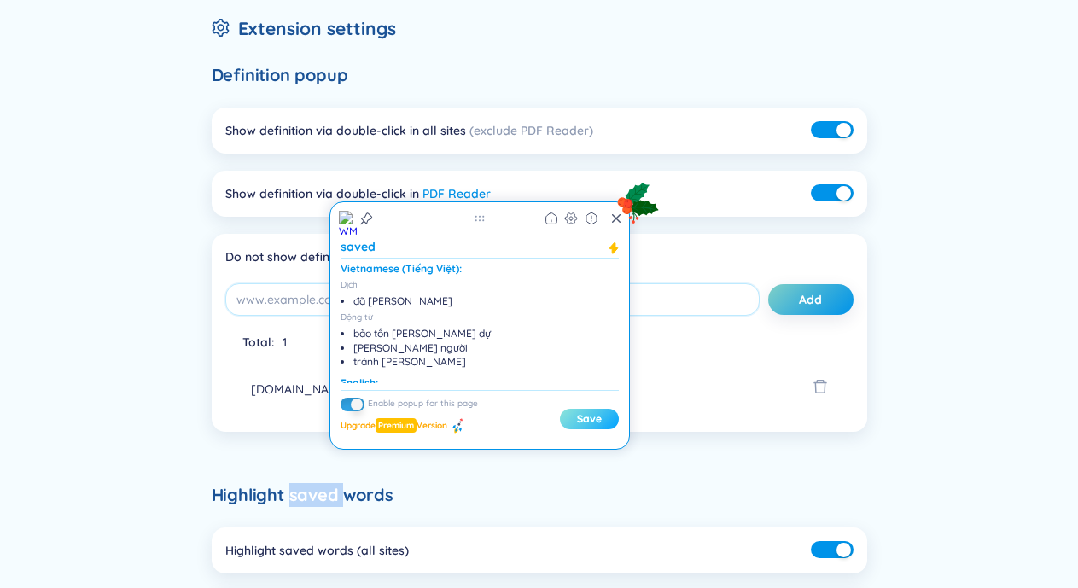
click at [594, 417] on button "Save" at bounding box center [589, 419] width 59 height 20
click at [586, 411] on button "Save" at bounding box center [589, 419] width 59 height 20
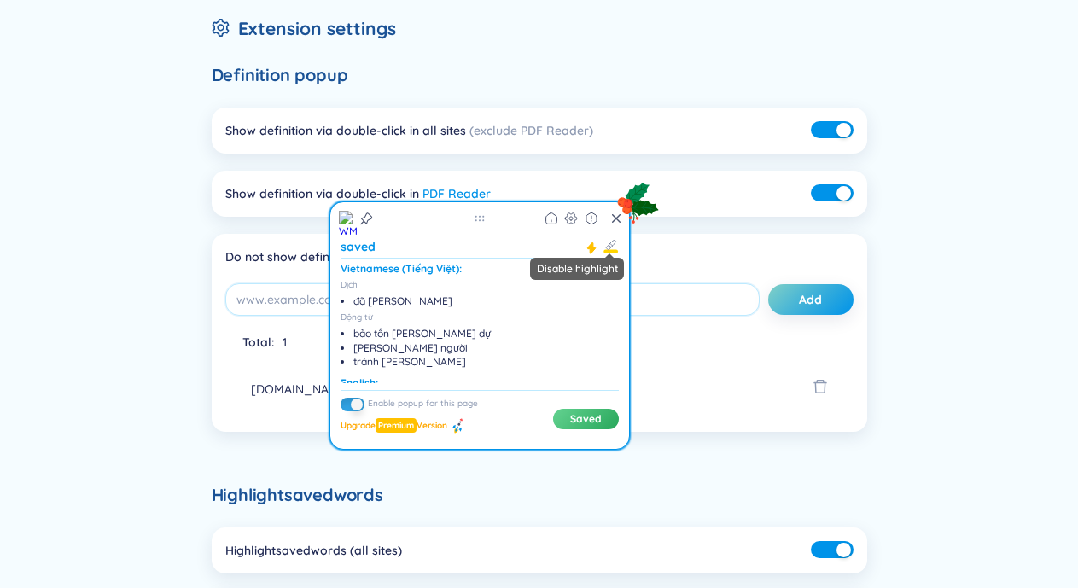
click at [606, 243] on icon at bounding box center [611, 247] width 15 height 14
click at [604, 251] on icon at bounding box center [611, 247] width 15 height 14
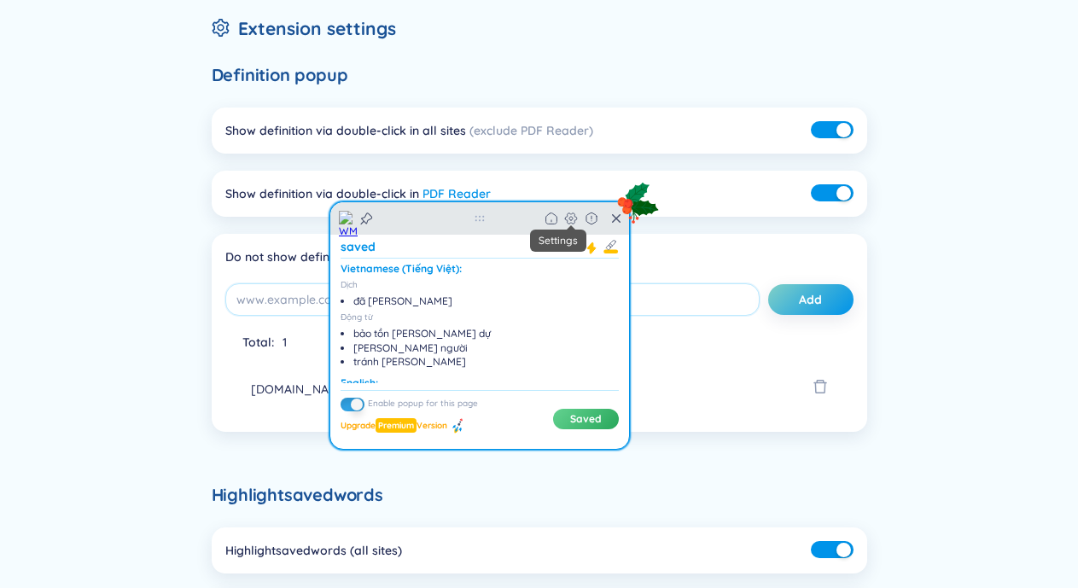
click at [575, 215] on icon at bounding box center [570, 218] width 11 height 11
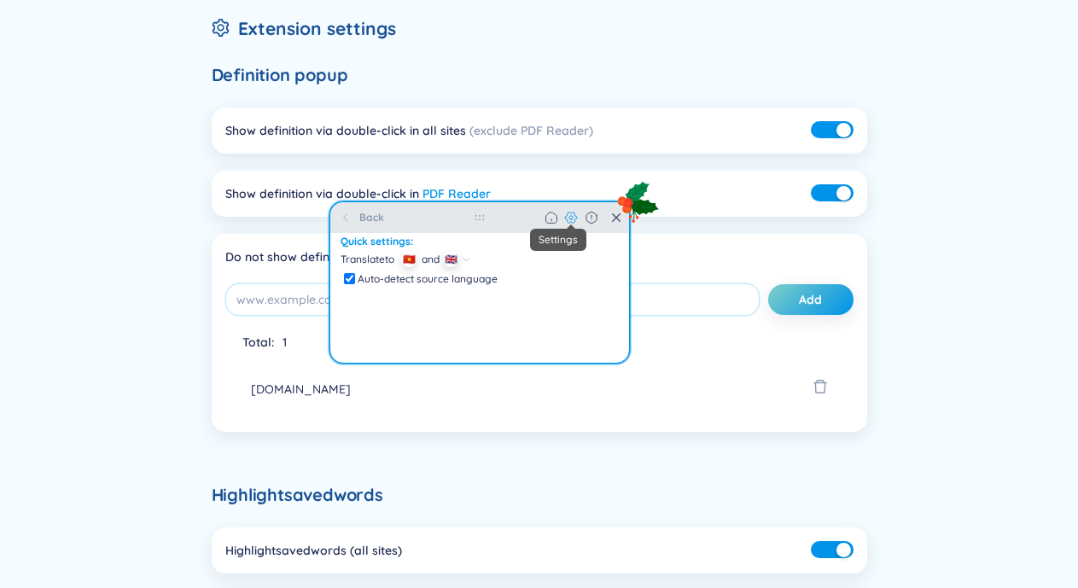
click at [575, 214] on icon at bounding box center [570, 218] width 11 height 11
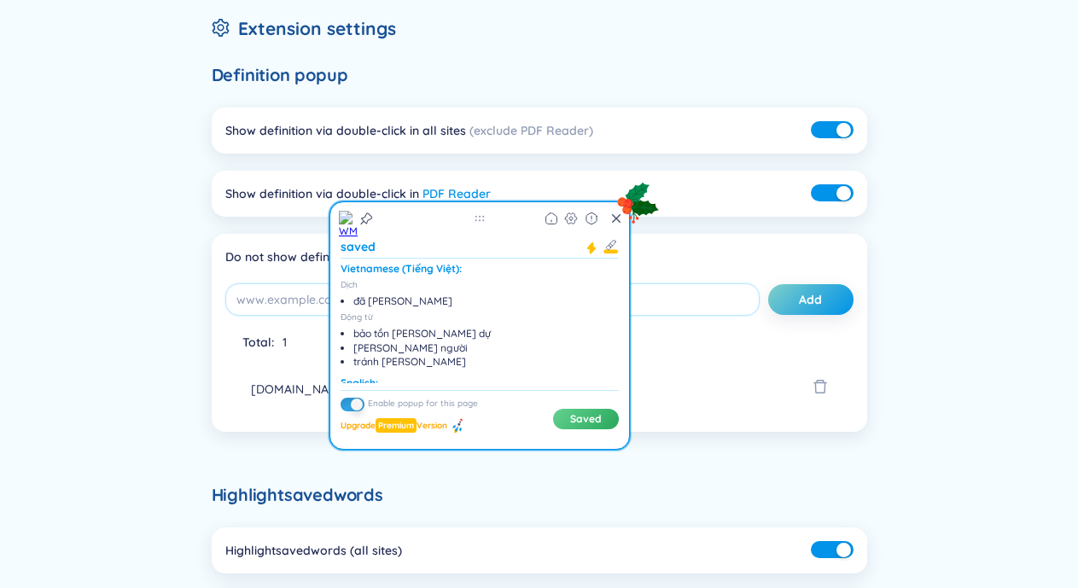
click at [912, 275] on div "Back Common settings Mute sound ? Show SAP ERP glossary Extension settings Defi…" at bounding box center [539, 431] width 1078 height 1347
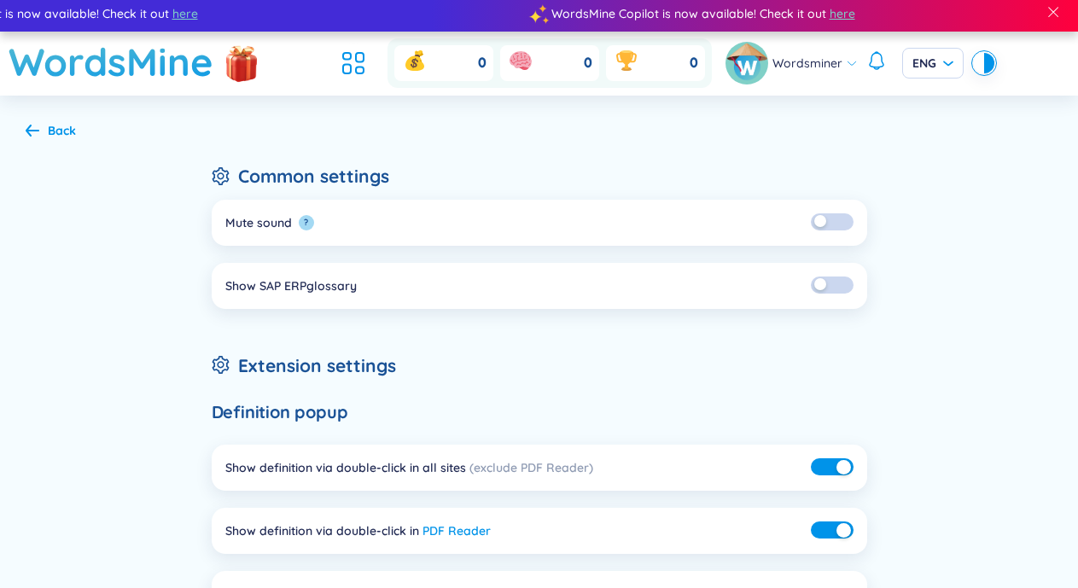
scroll to position [0, 0]
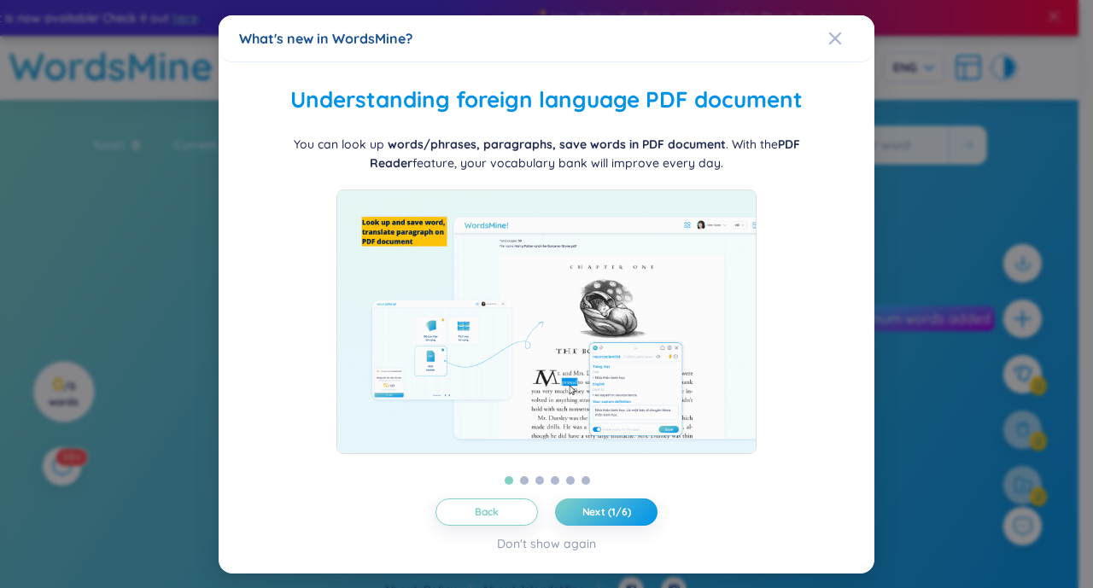
click at [497, 233] on img at bounding box center [546, 321] width 420 height 265
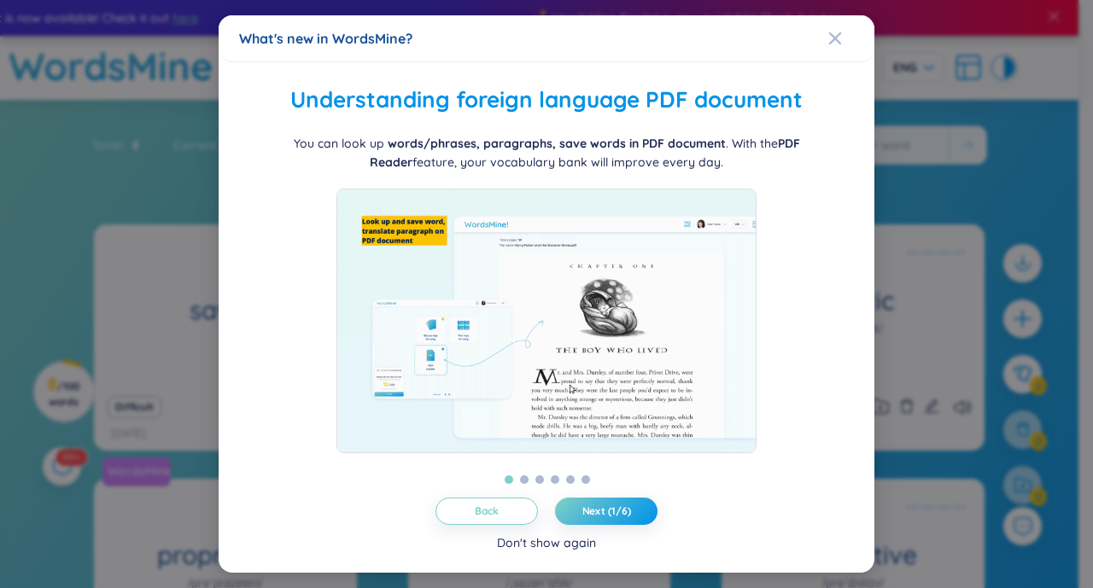
click at [559, 542] on div "Don't show again" at bounding box center [546, 543] width 99 height 19
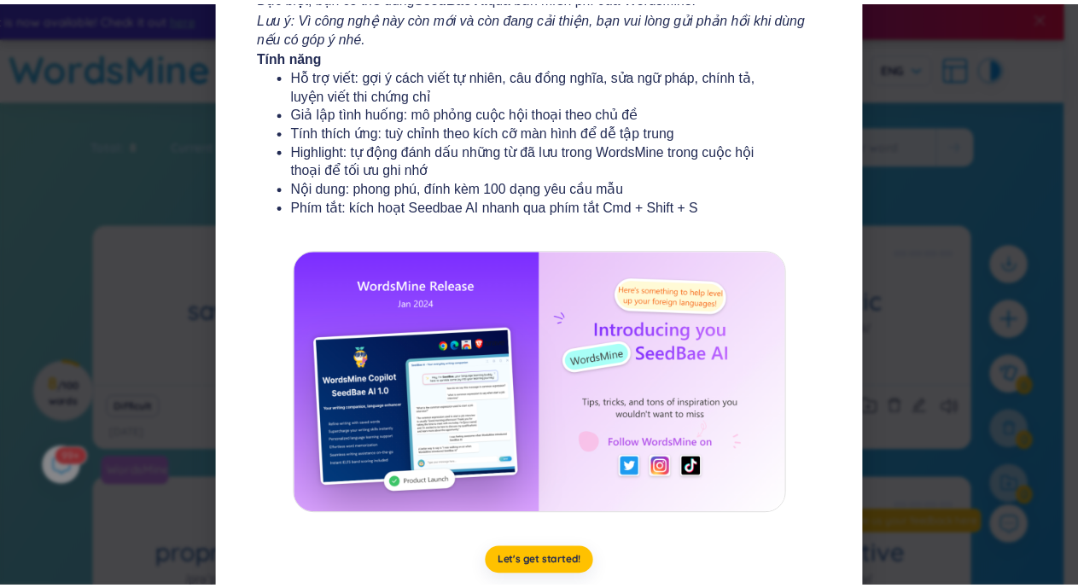
scroll to position [283, 0]
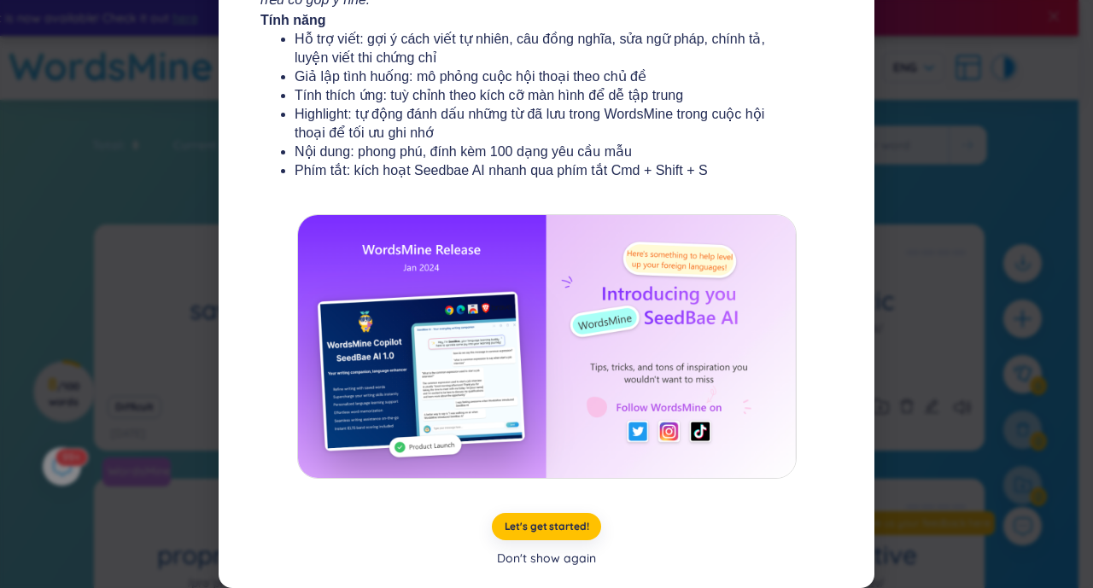
click at [552, 562] on div "Don't show again" at bounding box center [546, 558] width 99 height 19
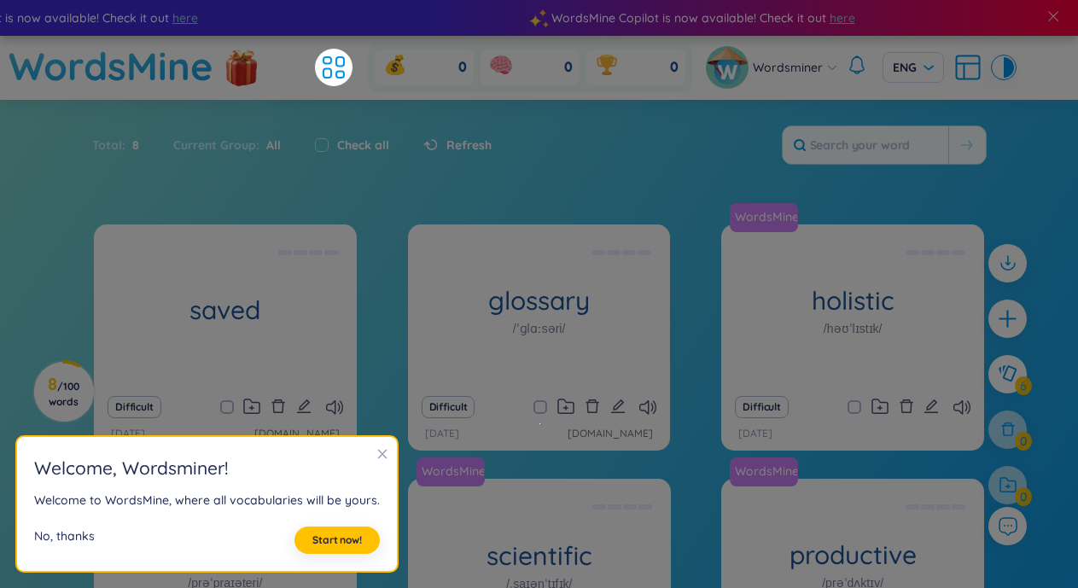
click at [67, 536] on div "No, thanks" at bounding box center [64, 540] width 61 height 27
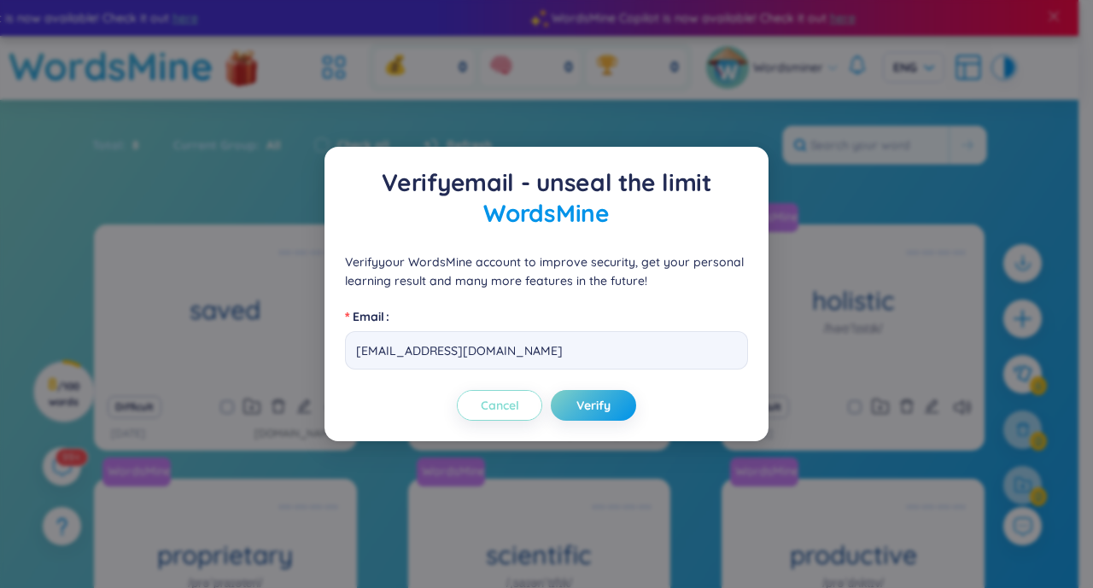
click at [482, 414] on button "Cancel" at bounding box center [499, 405] width 85 height 31
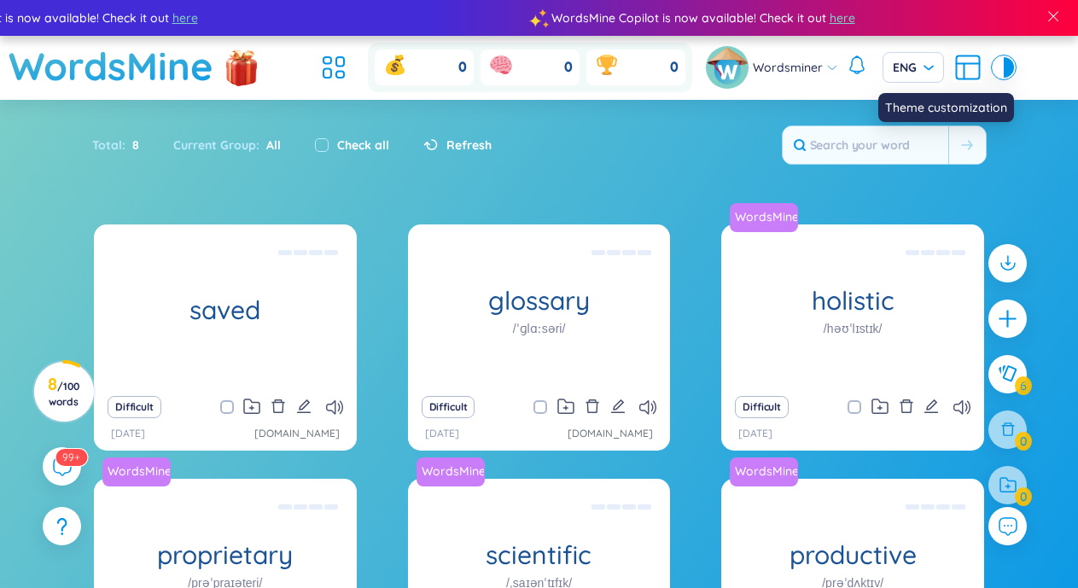
click at [994, 70] on div at bounding box center [999, 67] width 10 height 20
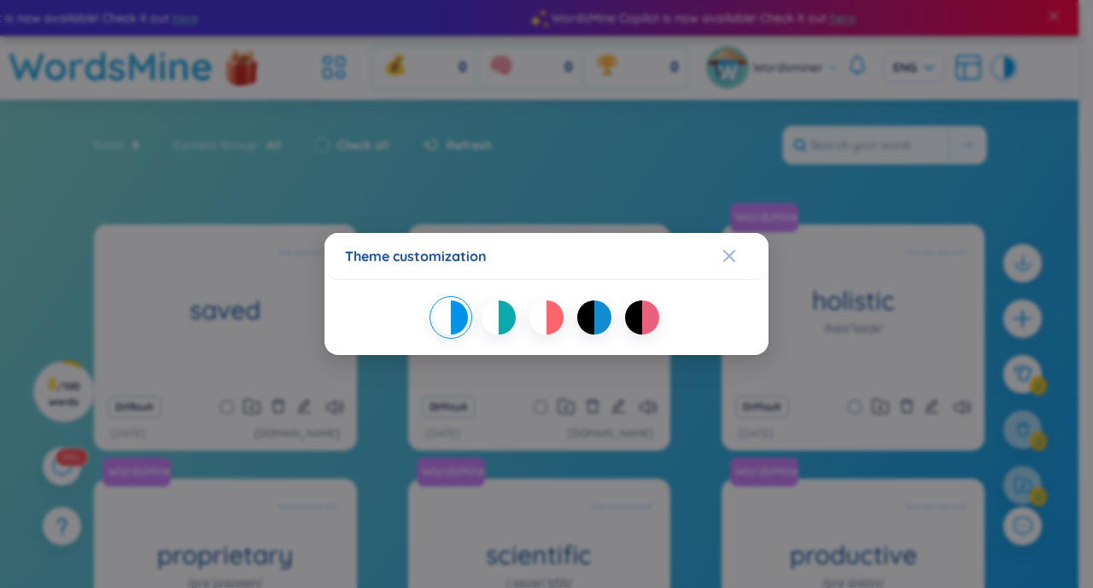
click at [599, 311] on div at bounding box center [602, 318] width 17 height 34
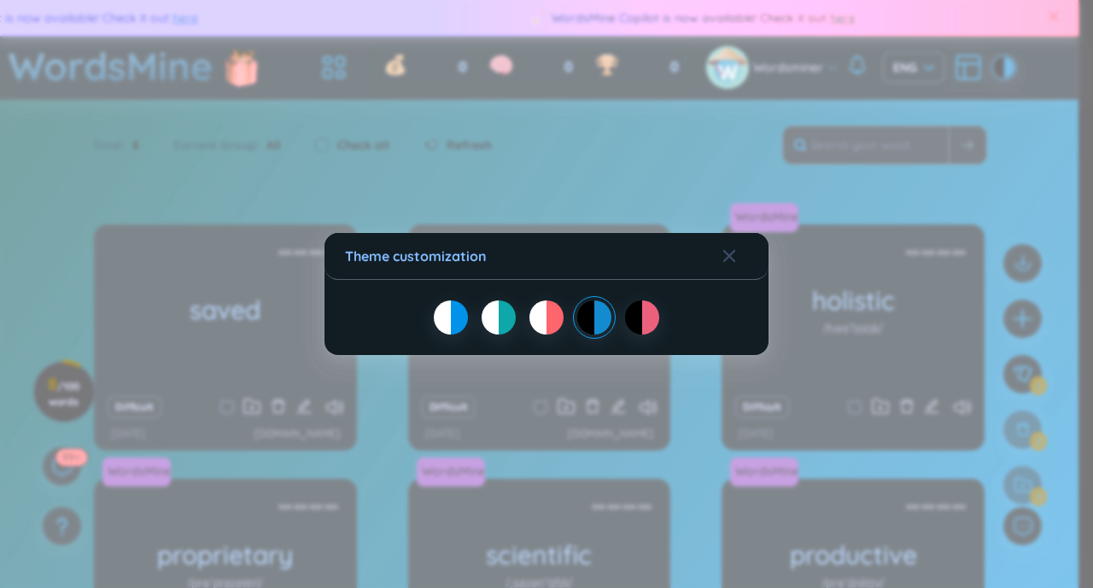
click at [928, 105] on div "Theme customization" at bounding box center [546, 294] width 1093 height 588
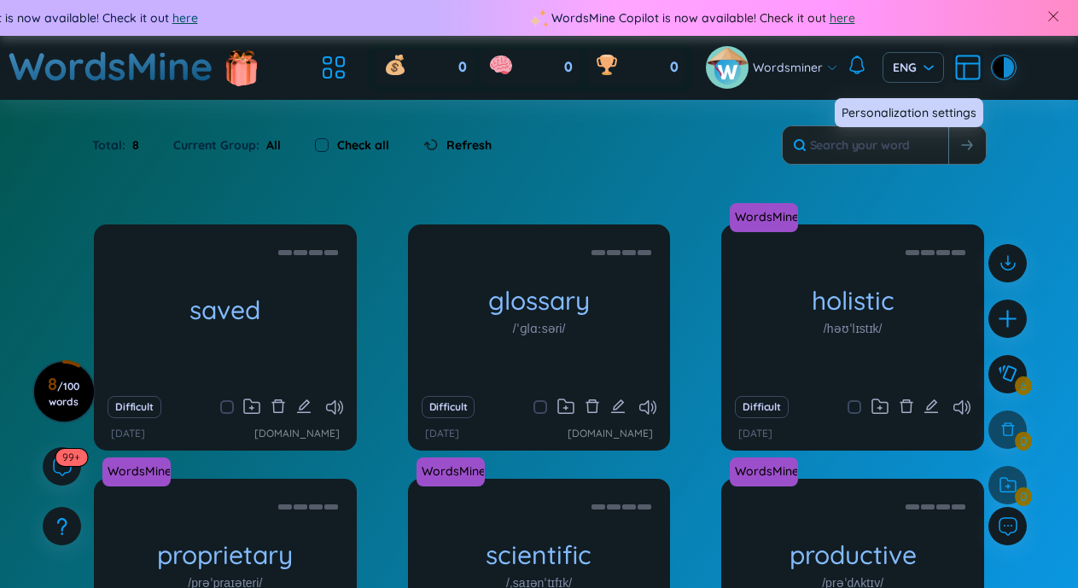
click at [970, 69] on icon at bounding box center [968, 67] width 31 height 31
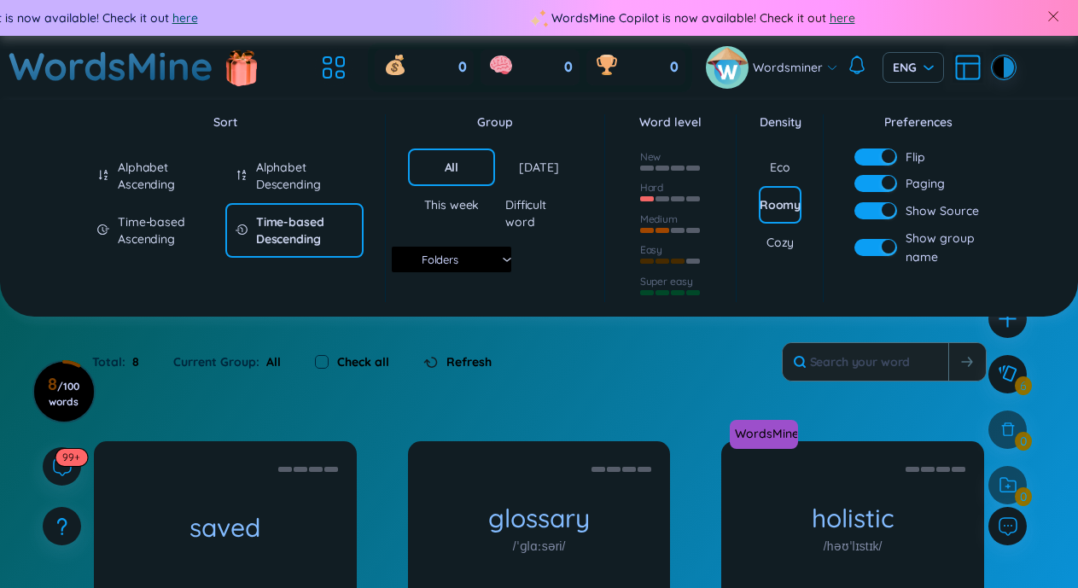
click at [959, 86] on div "Wordsminer ENG" at bounding box center [860, 67] width 308 height 43
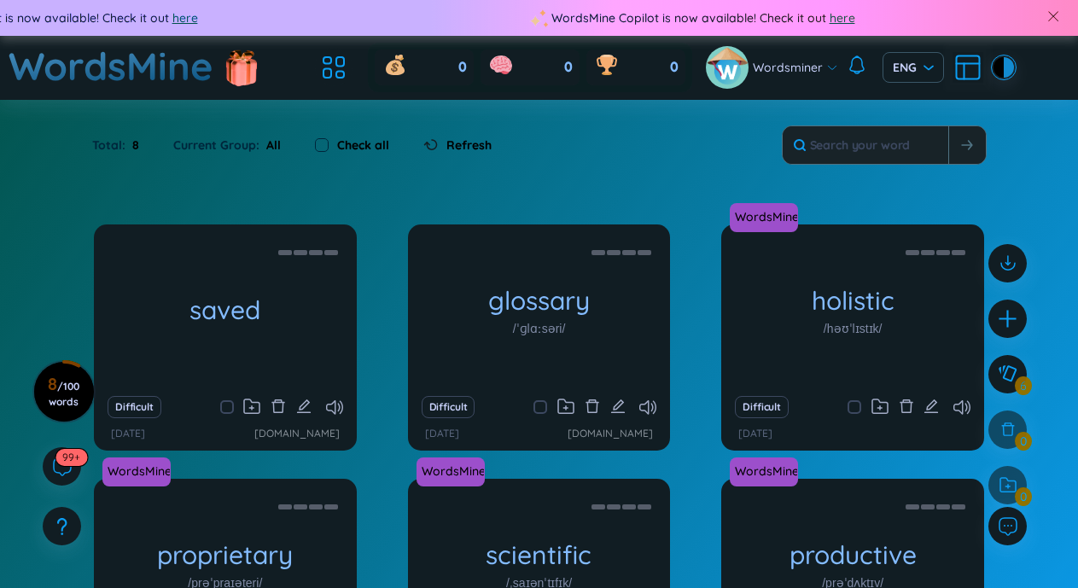
click at [816, 70] on span "Wordsminer" at bounding box center [788, 67] width 70 height 19
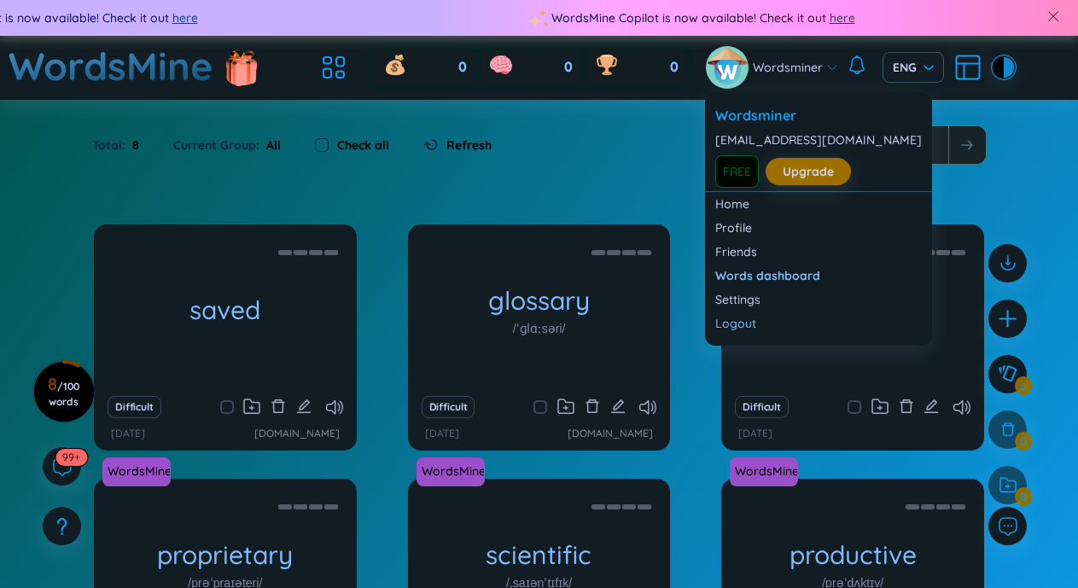
click at [817, 70] on span "Wordsminer" at bounding box center [788, 67] width 70 height 19
click at [826, 67] on icon at bounding box center [832, 67] width 12 height 12
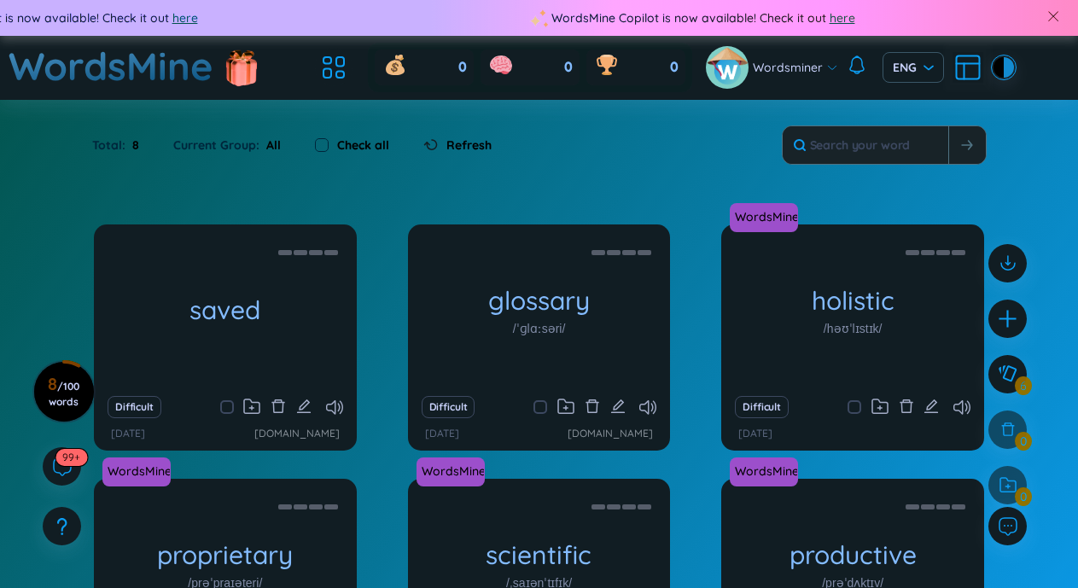
click at [1045, 139] on div "Total : 8 Current Group : All Check all Refresh" at bounding box center [539, 153] width 1065 height 73
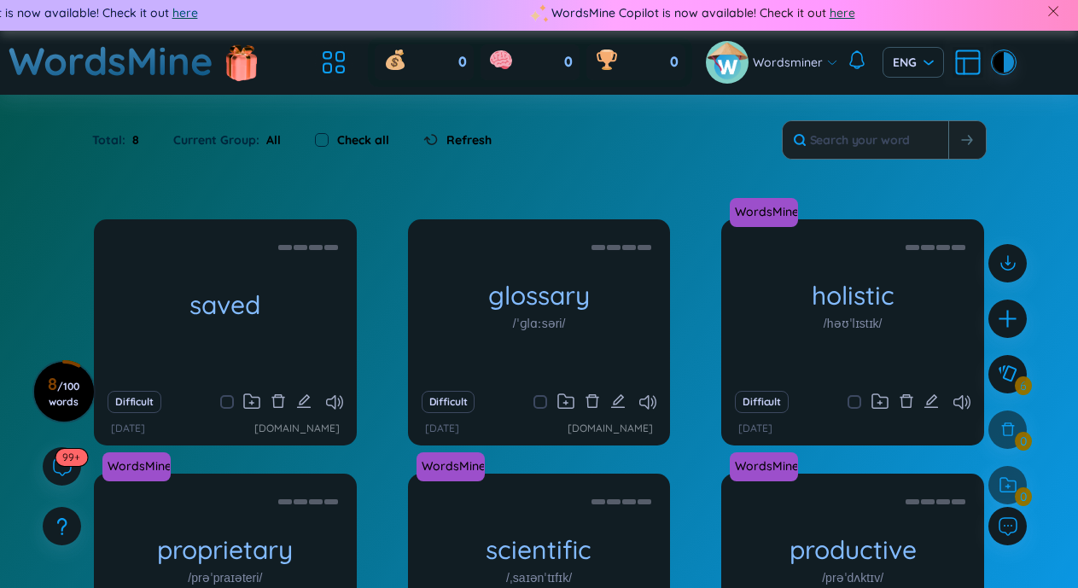
scroll to position [3, 0]
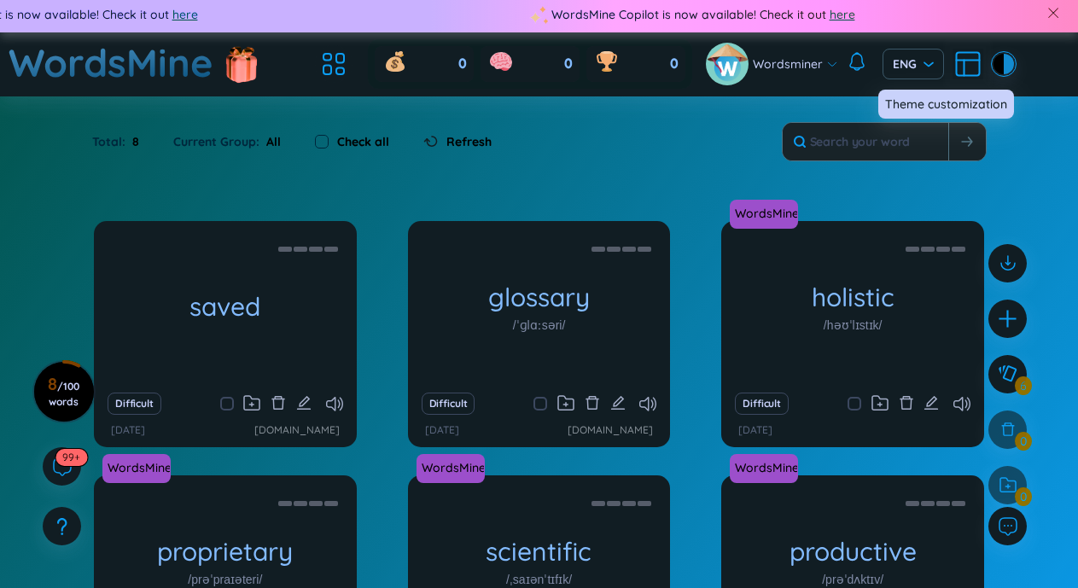
click at [1013, 61] on div at bounding box center [1009, 64] width 10 height 20
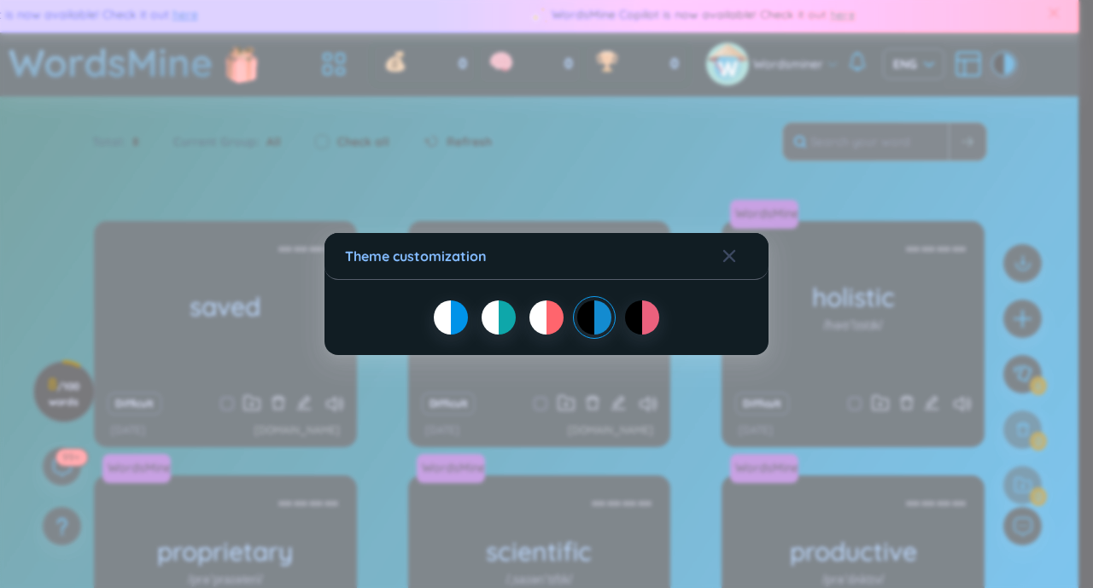
click at [487, 316] on div at bounding box center [490, 318] width 17 height 34
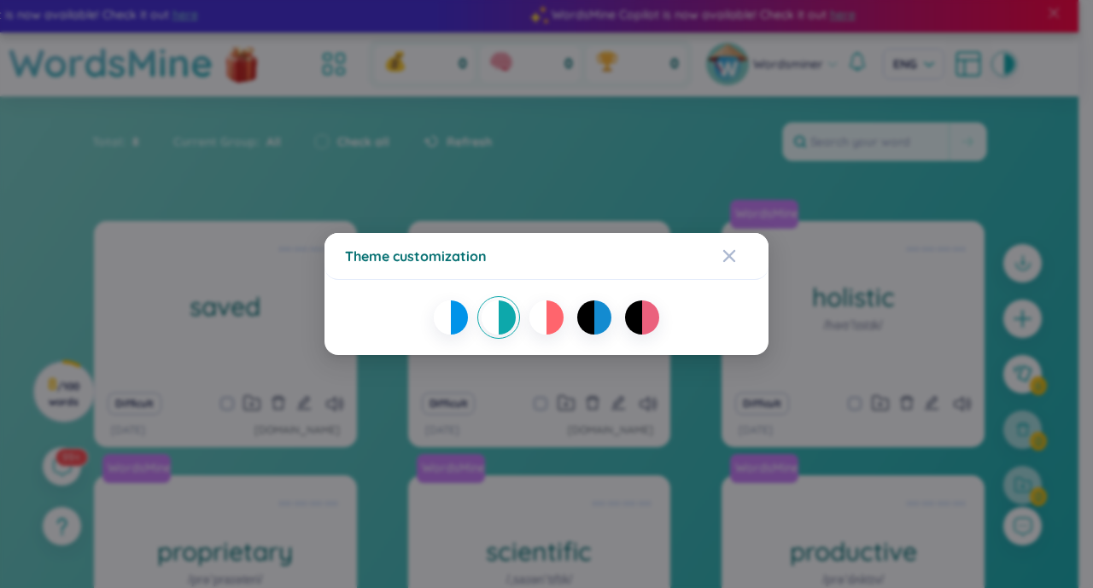
click at [704, 175] on div "Theme customization" at bounding box center [546, 294] width 1093 height 588
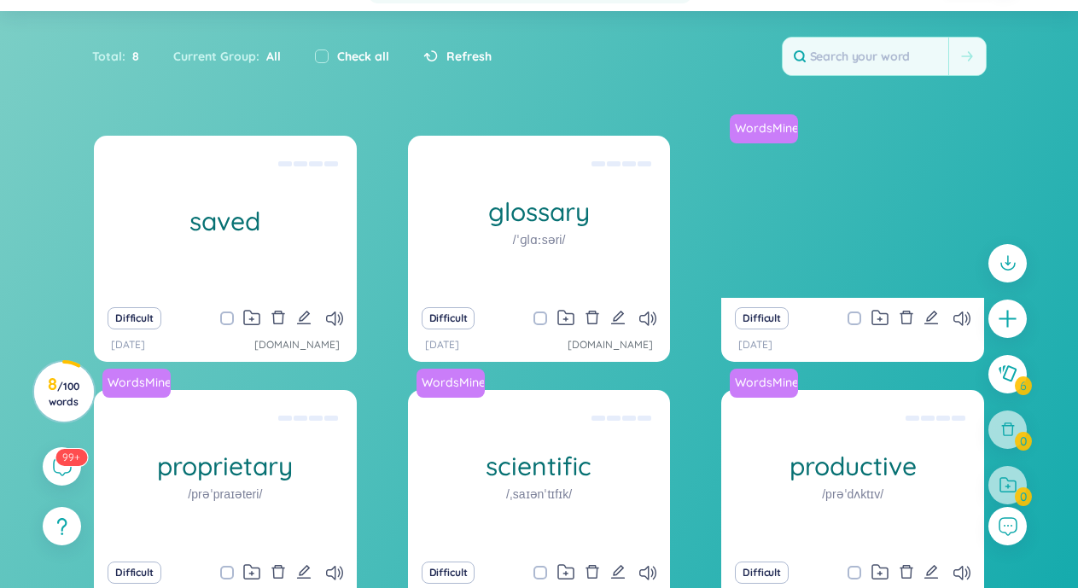
scroll to position [260, 0]
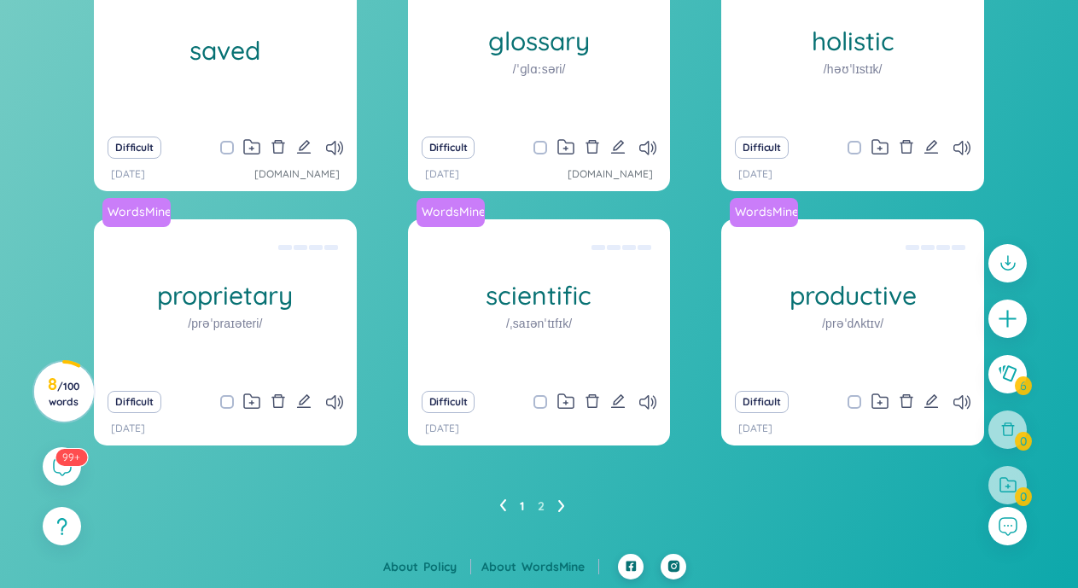
click at [552, 506] on ul "1 2" at bounding box center [538, 506] width 79 height 27
click at [559, 507] on icon at bounding box center [561, 505] width 7 height 13
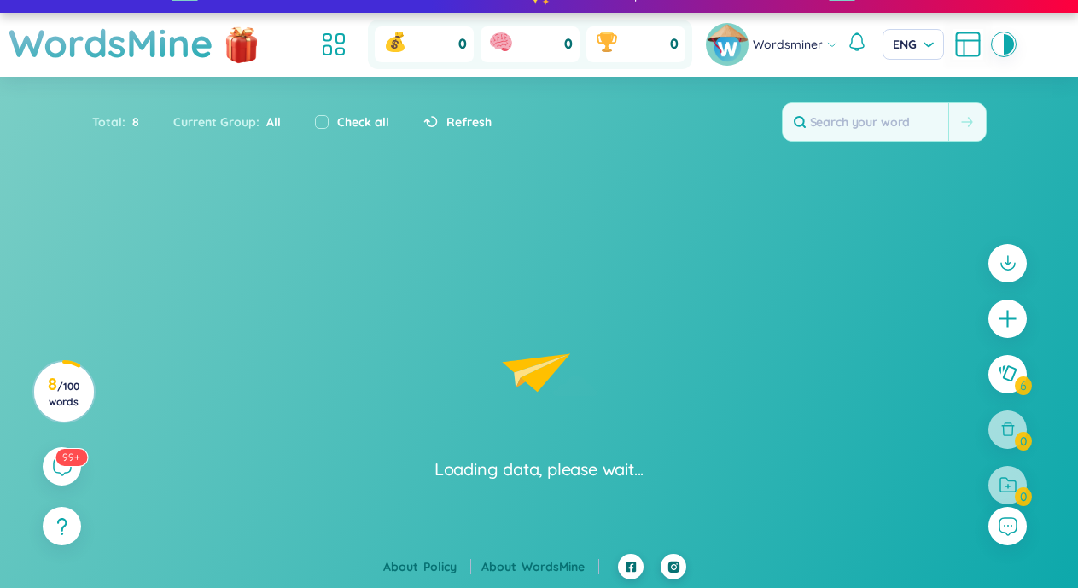
scroll to position [23, 0]
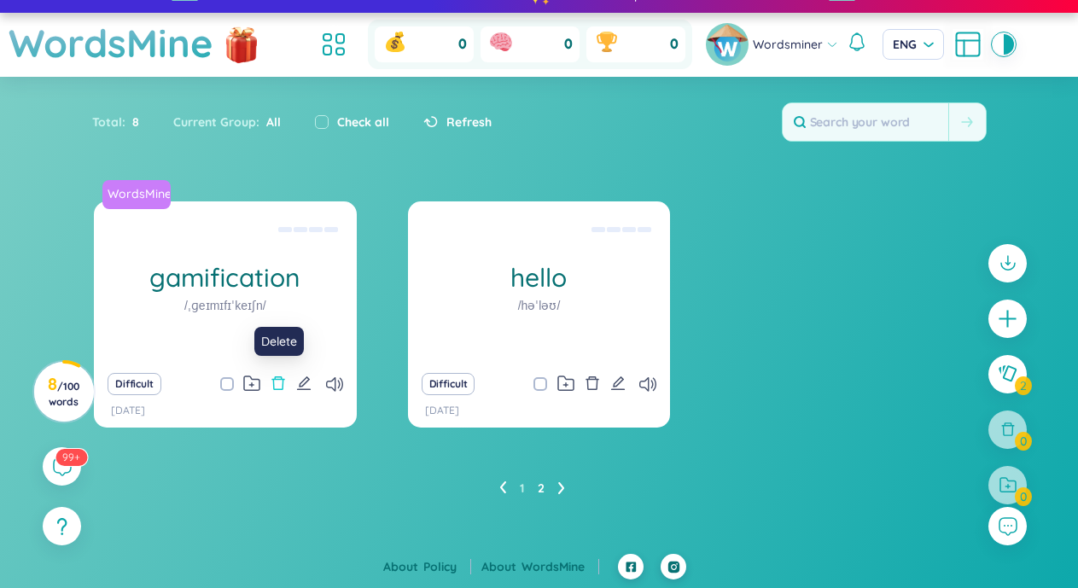
click at [281, 379] on icon "delete" at bounding box center [277, 383] width 13 height 14
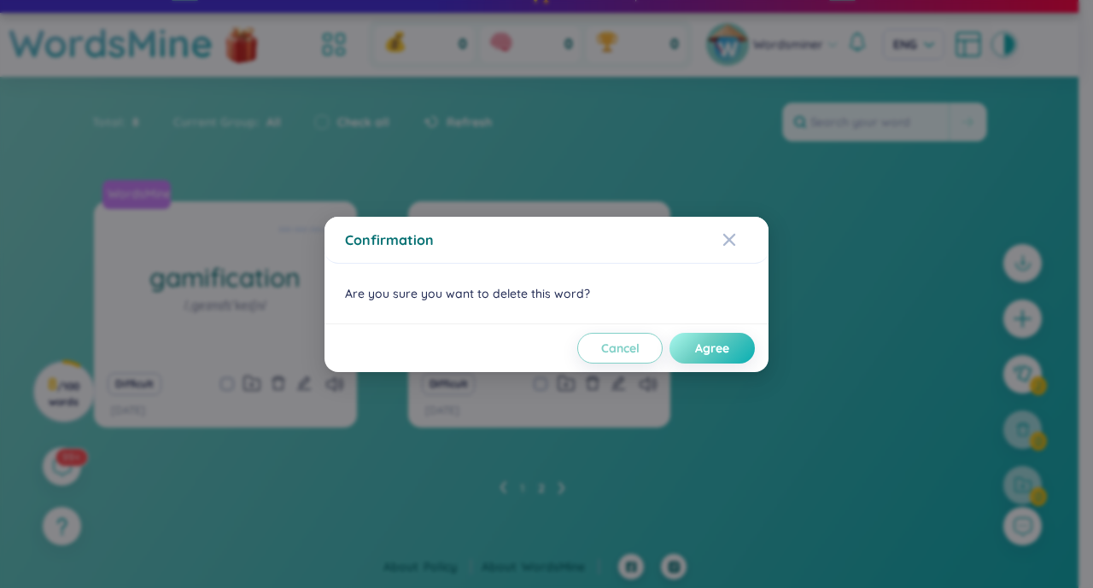
click at [701, 336] on button "Agree" at bounding box center [711, 348] width 85 height 31
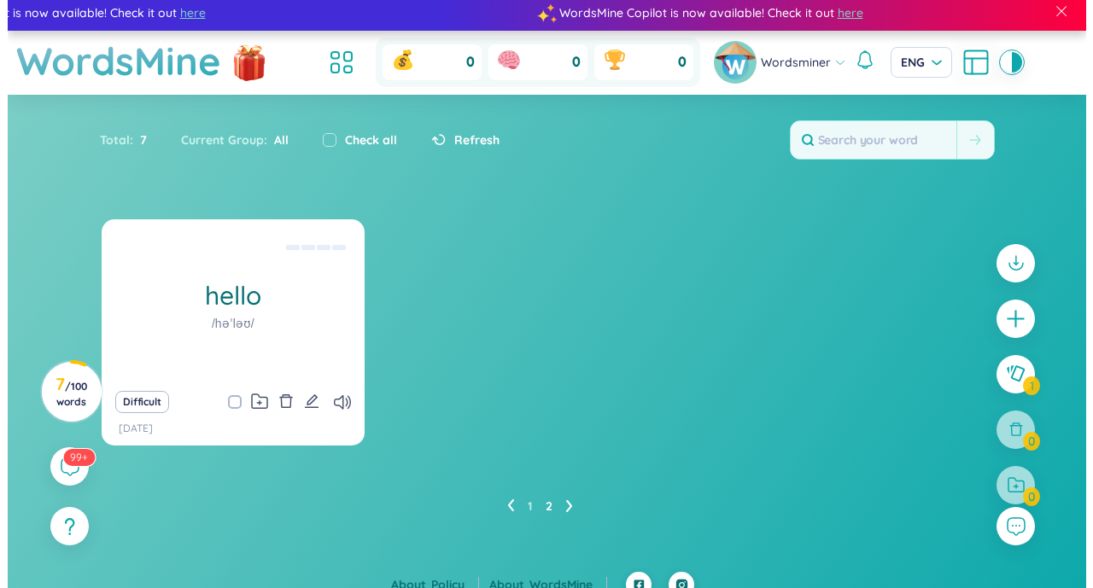
scroll to position [0, 0]
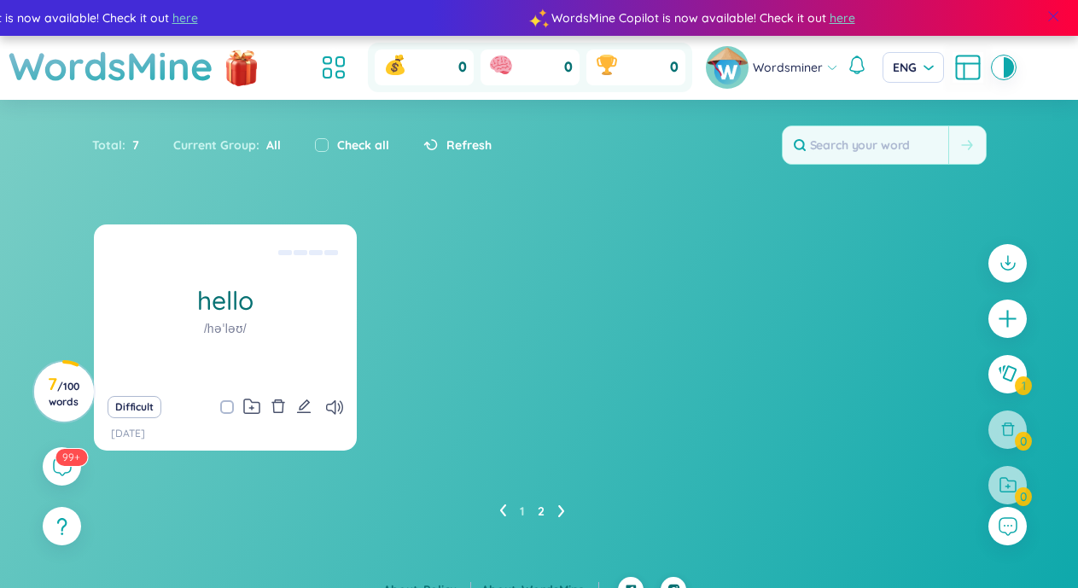
click at [1057, 12] on span at bounding box center [1053, 16] width 15 height 15
